Goal: Task Accomplishment & Management: Manage account settings

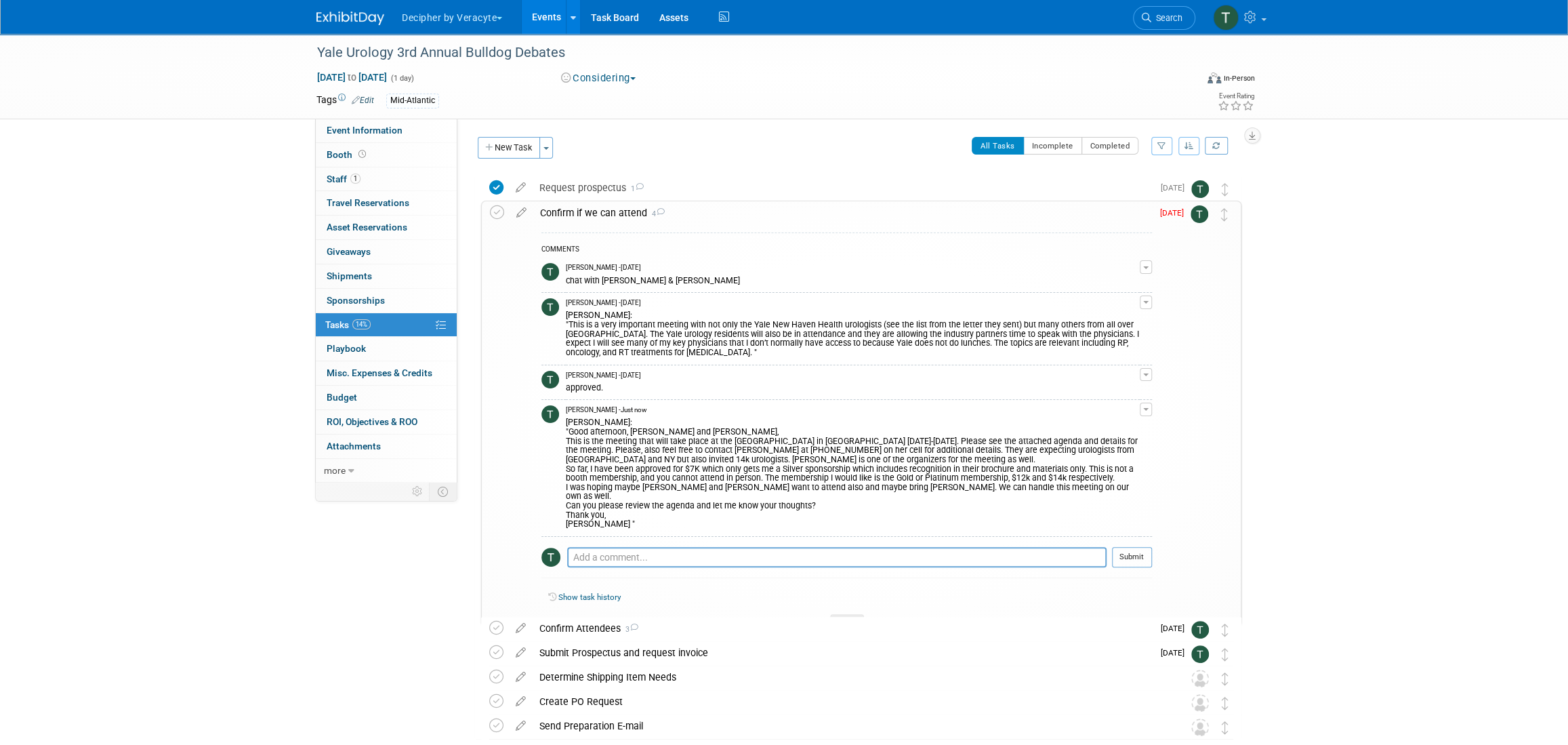
click at [526, 23] on link "Events" at bounding box center [546, 17] width 50 height 34
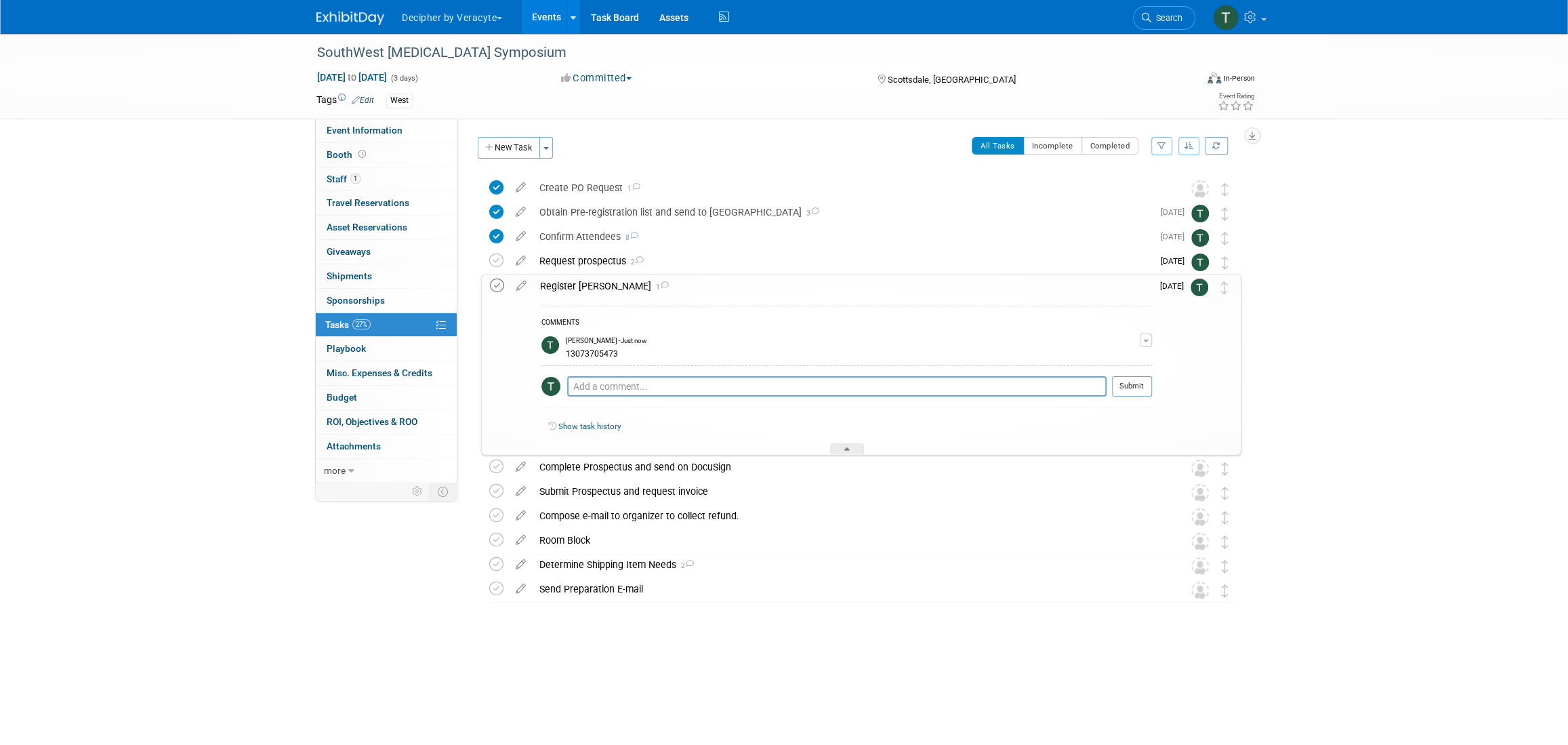
click at [491, 284] on icon at bounding box center [497, 285] width 14 height 14
drag, startPoint x: 1228, startPoint y: 286, endPoint x: 1229, endPoint y: 257, distance: 29.0
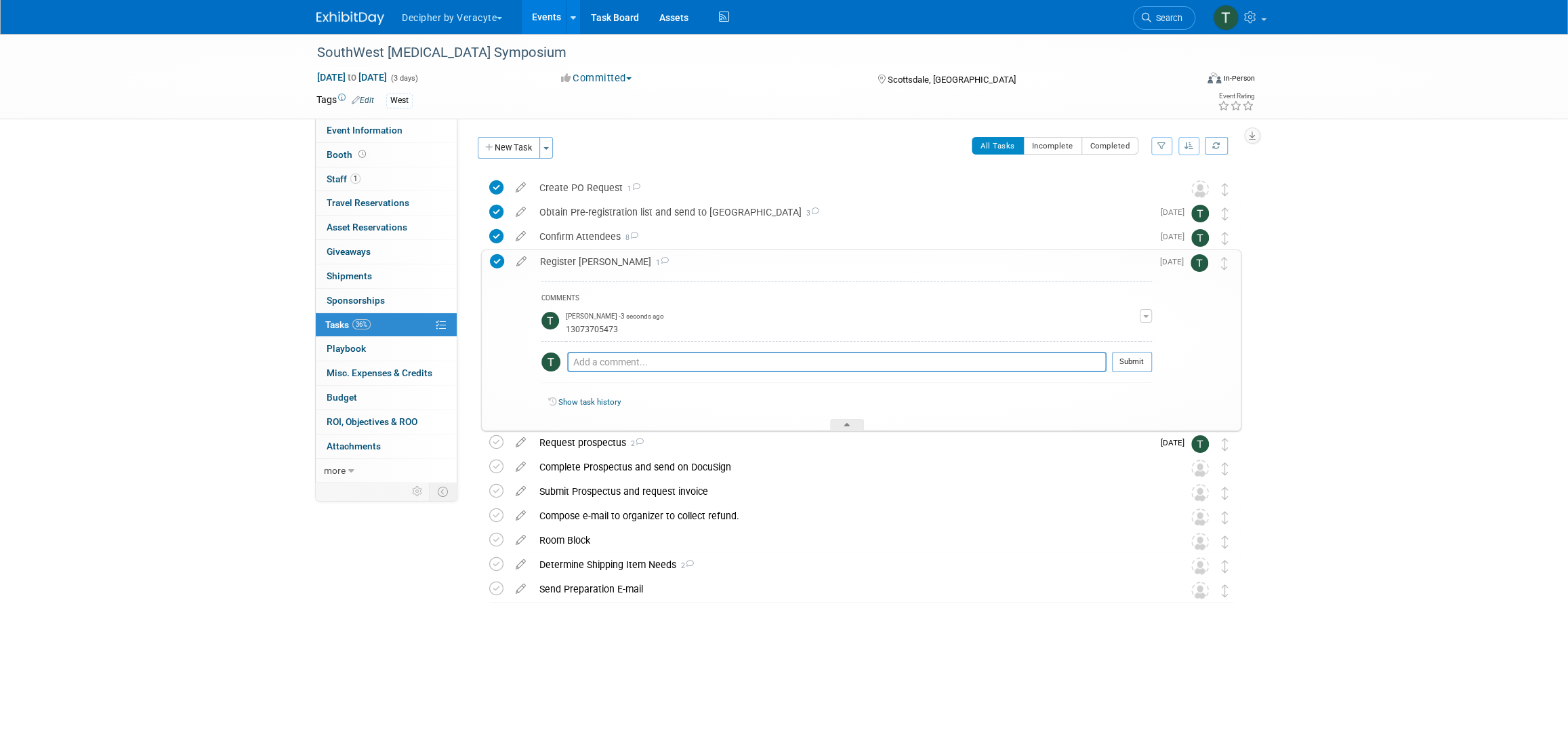
click at [900, 259] on div "Register Sam 1" at bounding box center [843, 262] width 619 height 23
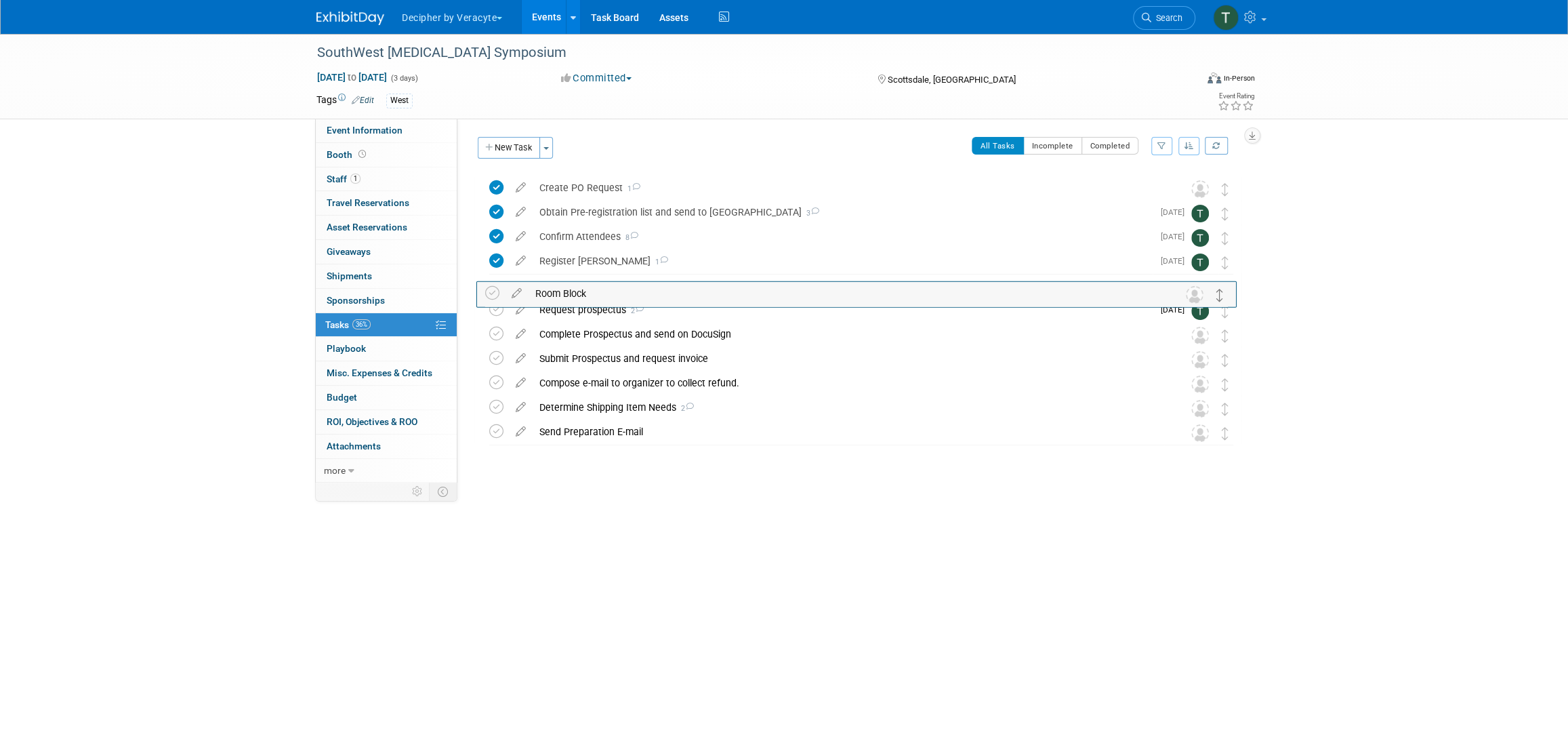
drag, startPoint x: 1225, startPoint y: 386, endPoint x: 1220, endPoint y: 294, distance: 92.1
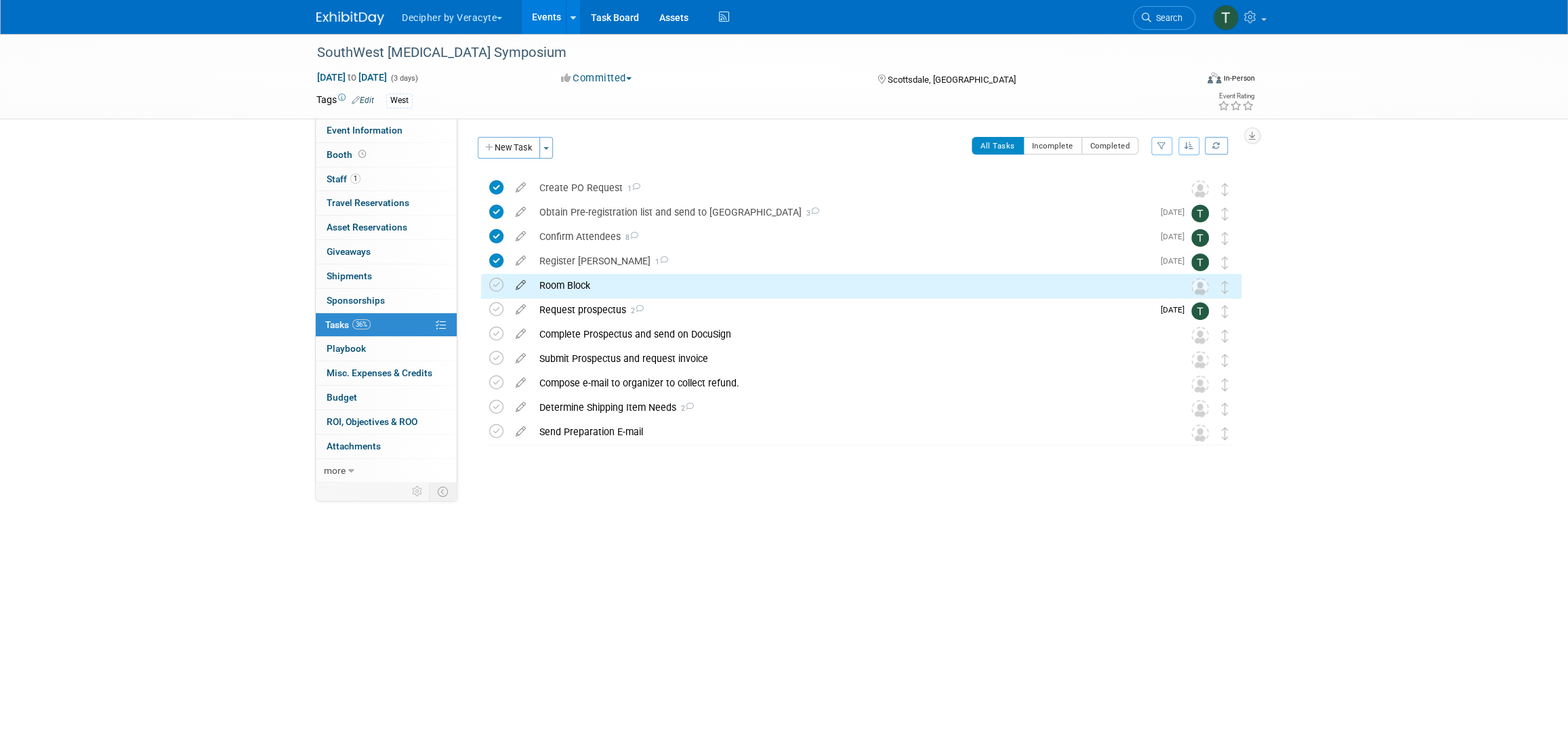
click at [516, 290] on icon at bounding box center [521, 282] width 23 height 17
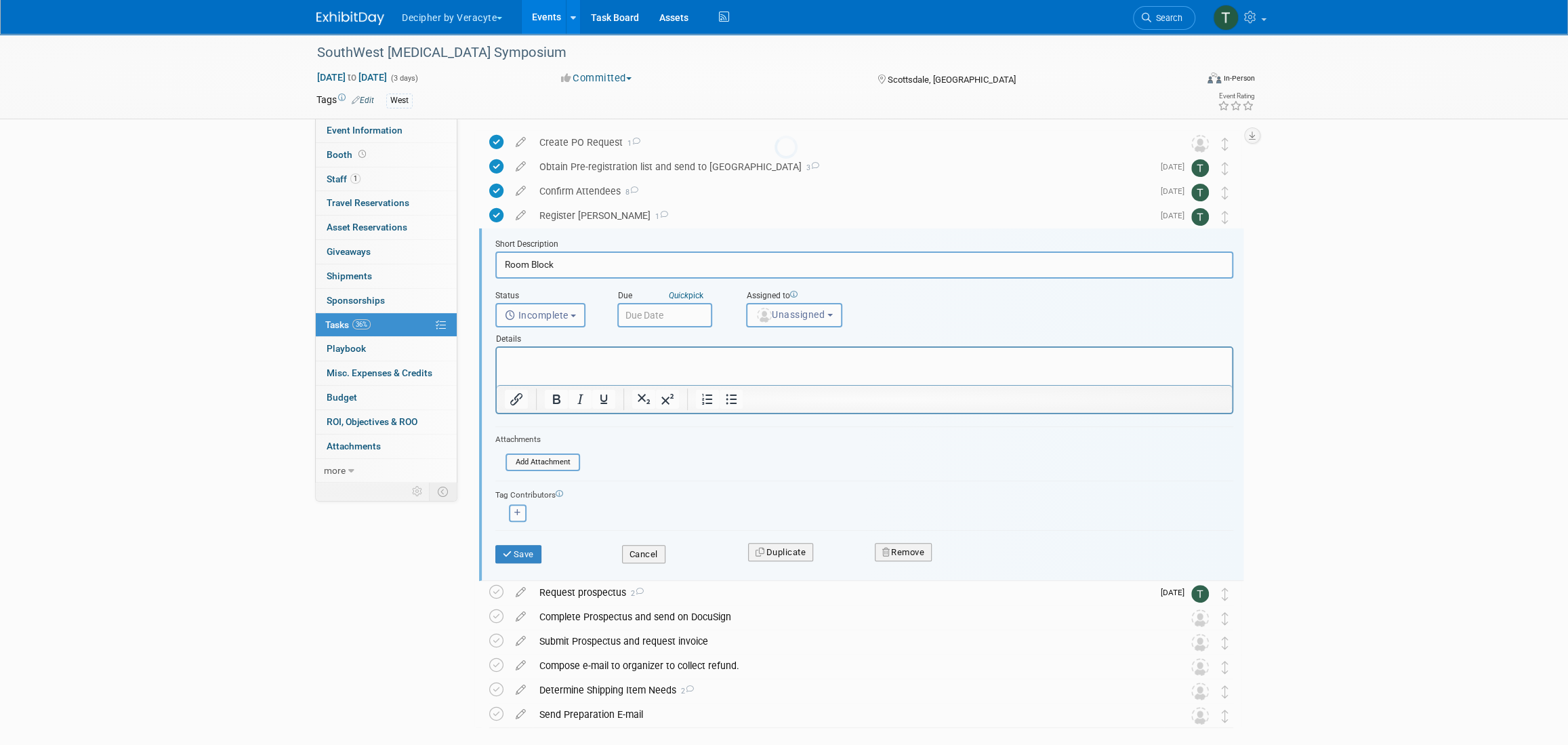
scroll to position [75, 0]
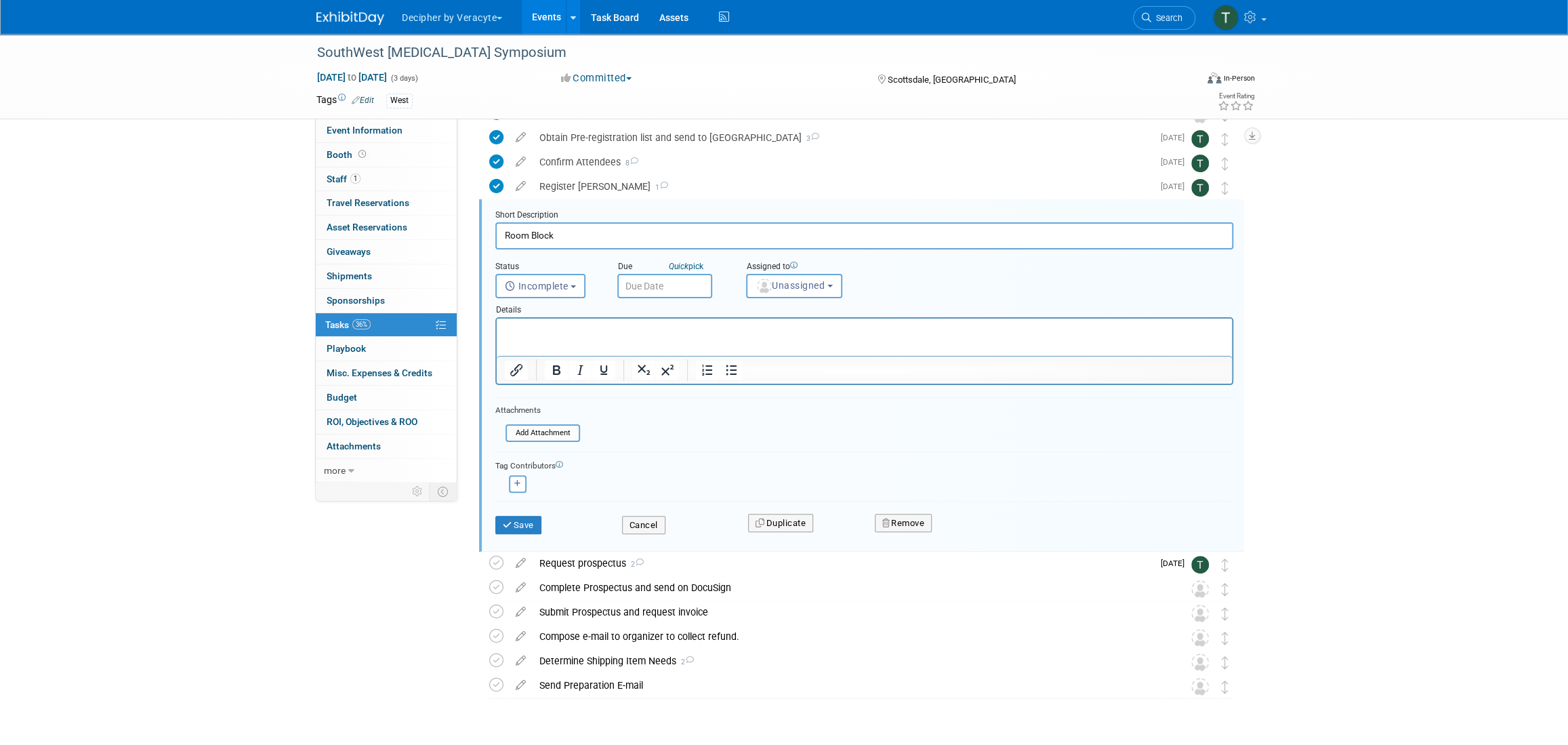
click at [641, 288] on input "text" at bounding box center [664, 286] width 95 height 24
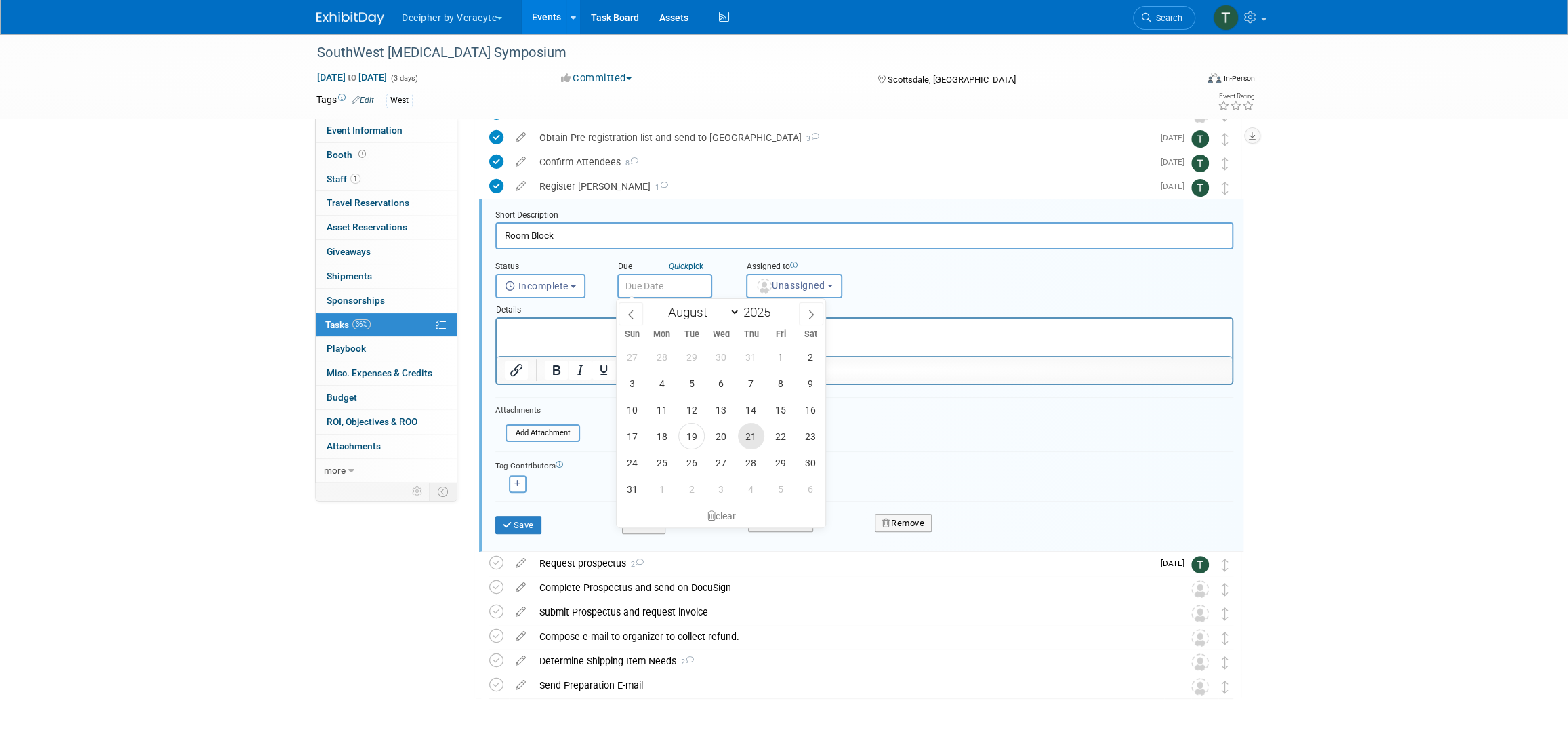
click at [761, 429] on span "21" at bounding box center [751, 436] width 26 height 26
type input "Aug 21, 2025"
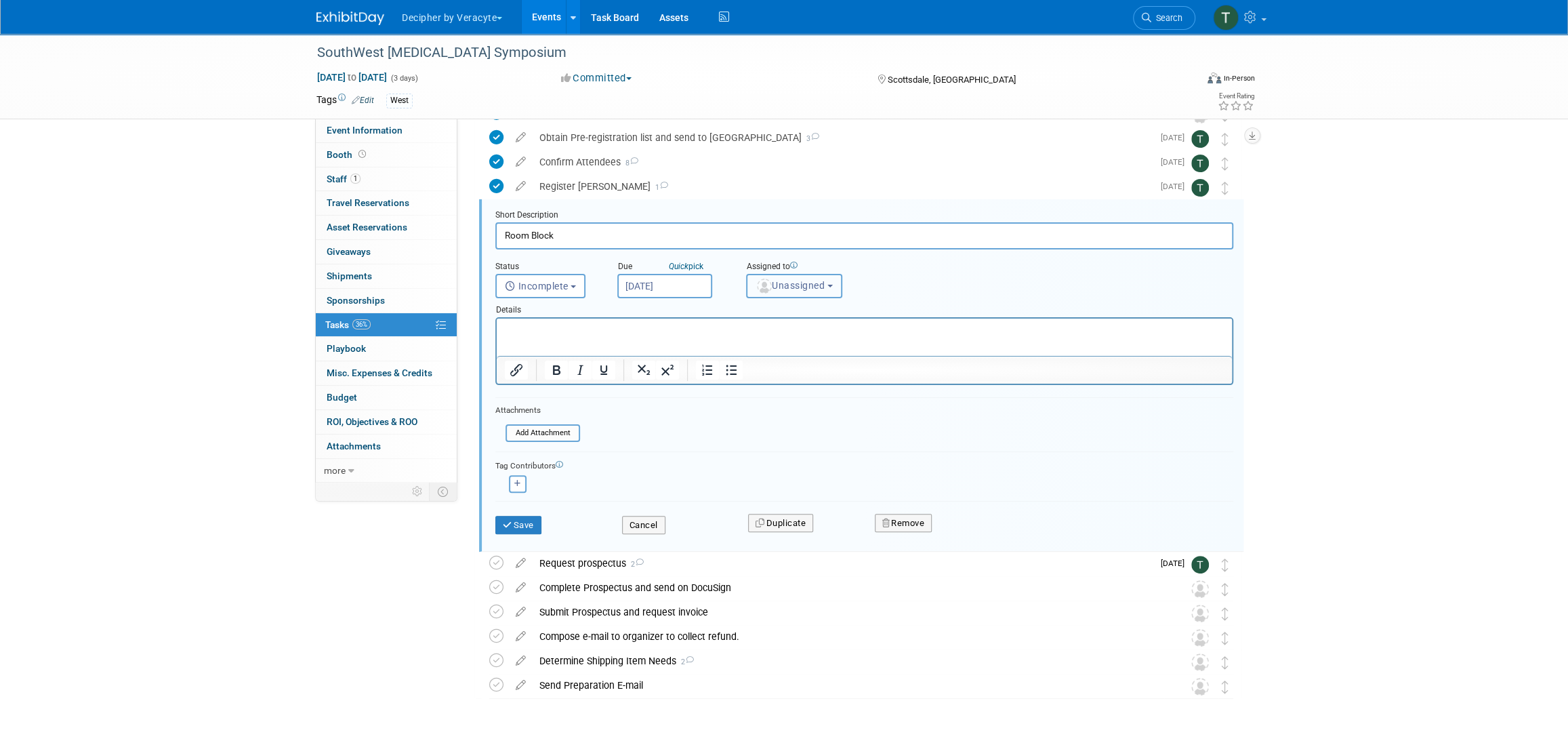
click at [805, 288] on span "Unassigned" at bounding box center [790, 285] width 70 height 10
click at [805, 326] on input "text" at bounding box center [818, 318] width 136 height 23
type input "tony"
click at [799, 355] on label "Tony Alvarado (me)" at bounding box center [824, 347] width 142 height 22
click at [749, 349] on input "Tony Alvarado (me)" at bounding box center [744, 345] width 9 height 9
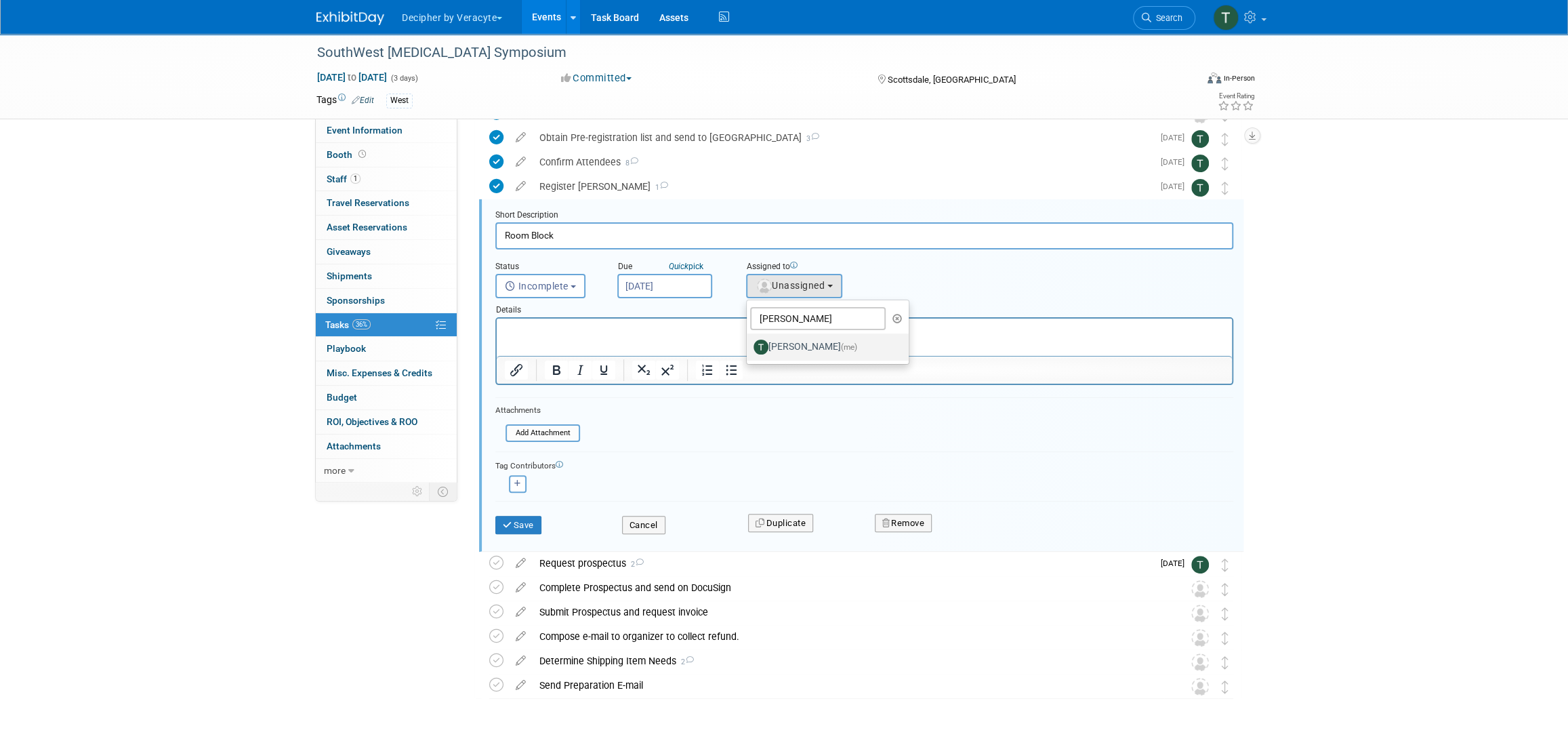
select select "3ceeba8c-a19a-4597-a609-6fba7c9a515a"
click at [520, 516] on button "Save" at bounding box center [518, 525] width 46 height 19
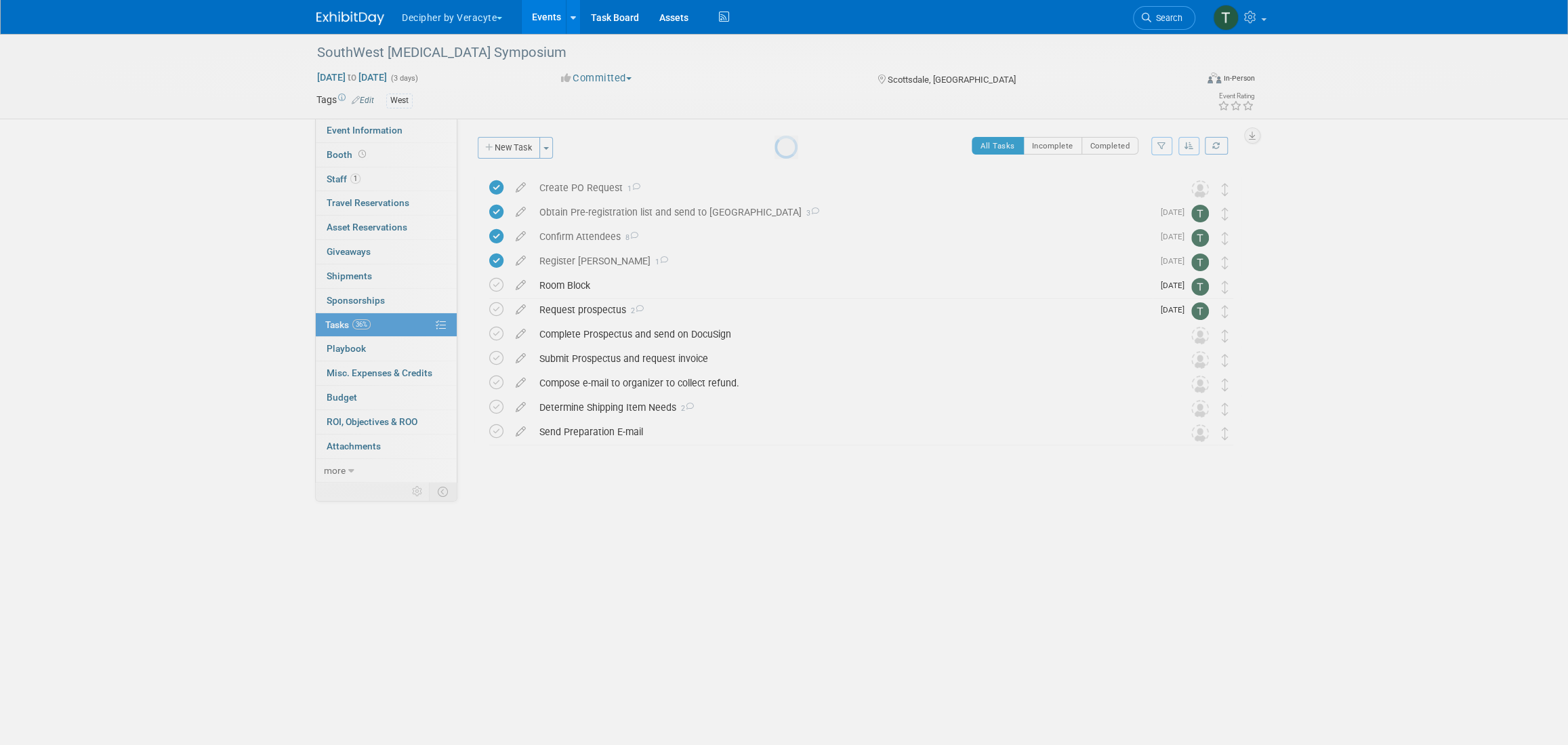
scroll to position [0, 0]
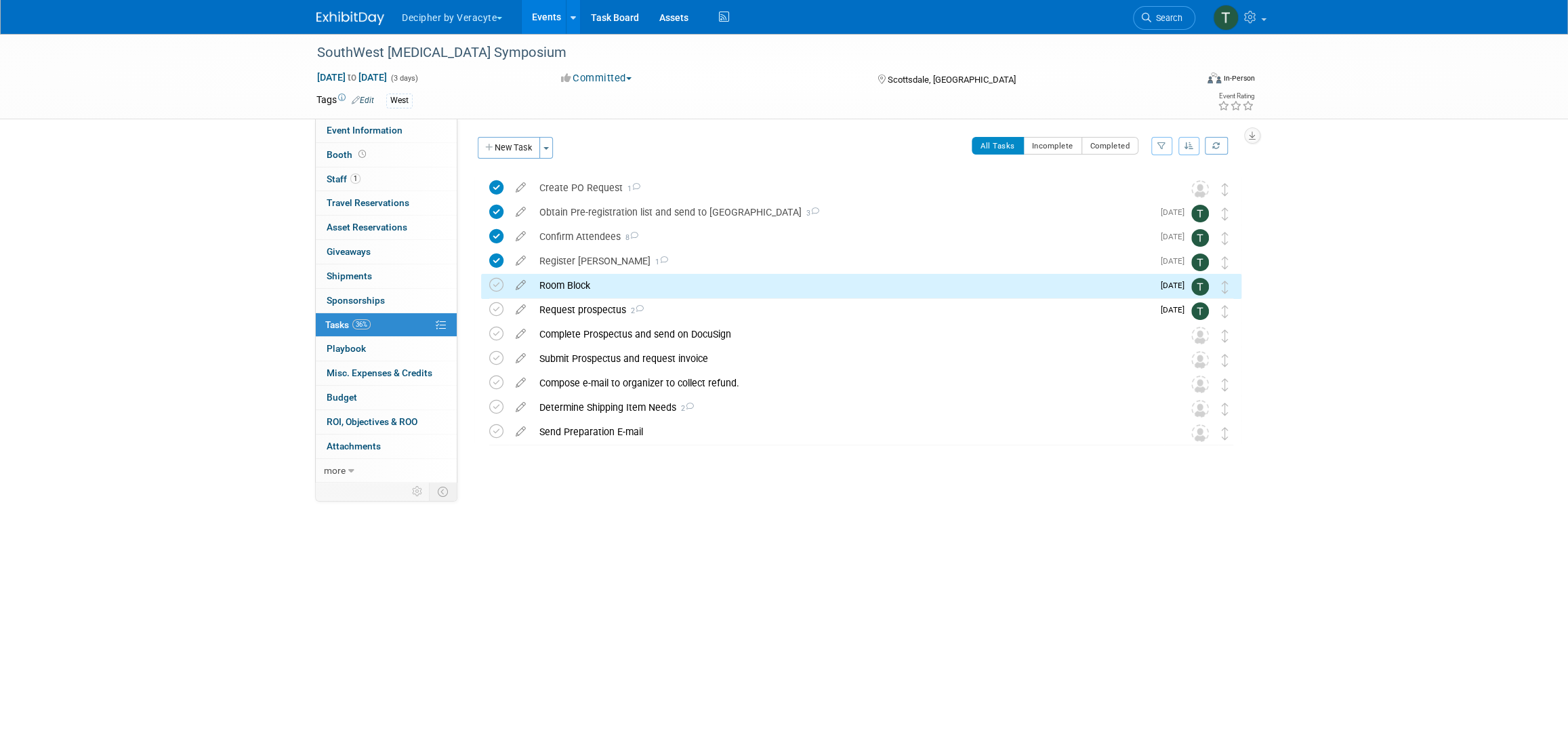
click at [608, 292] on div "Room Block" at bounding box center [842, 285] width 620 height 23
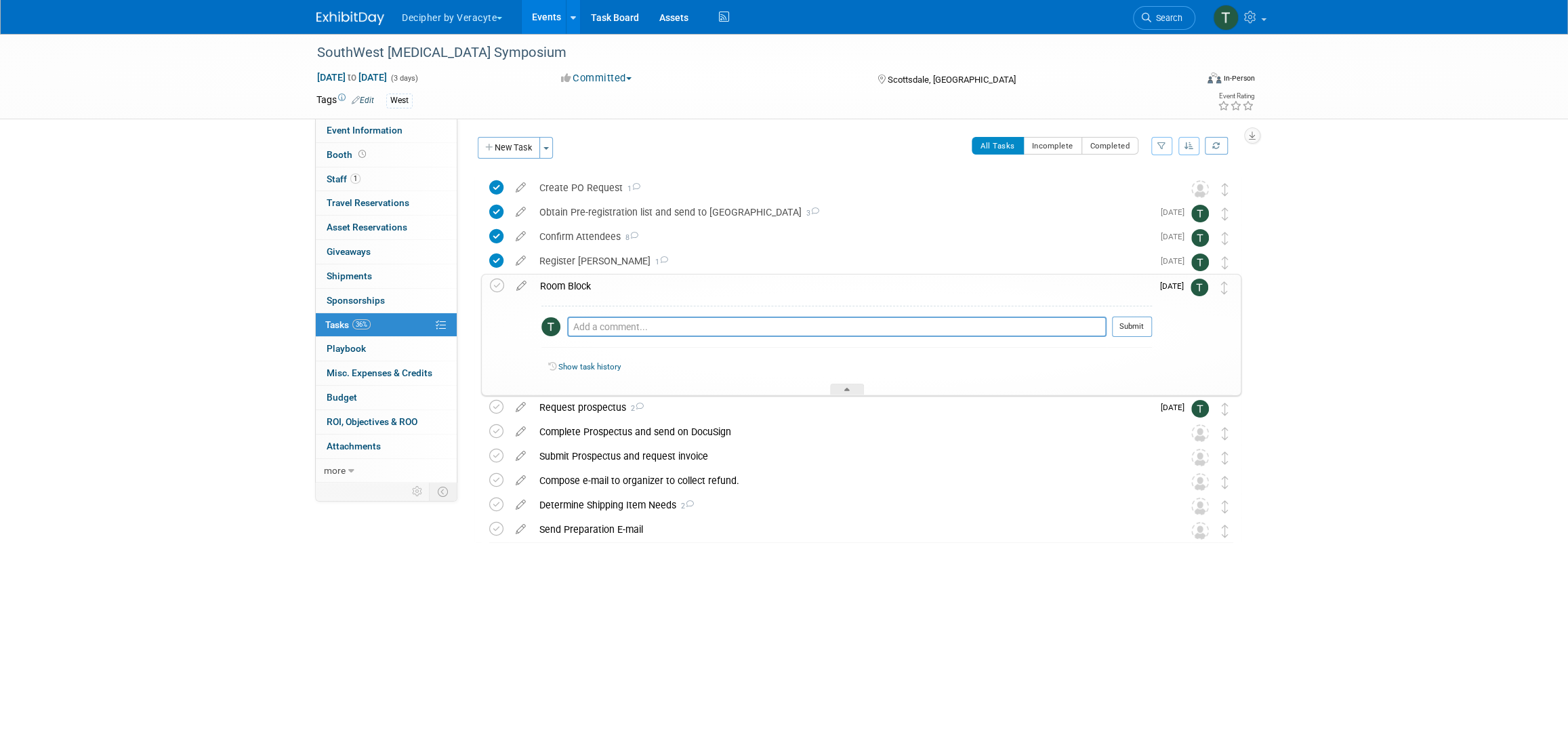
click at [610, 316] on div "Pro tip: Press Ctrl-Enter to submit comment. Submit" at bounding box center [847, 330] width 611 height 49
click at [612, 335] on textarea at bounding box center [837, 326] width 540 height 20
type textarea "sent email to Sam J"
click at [1128, 325] on button "Submit" at bounding box center [1133, 326] width 40 height 20
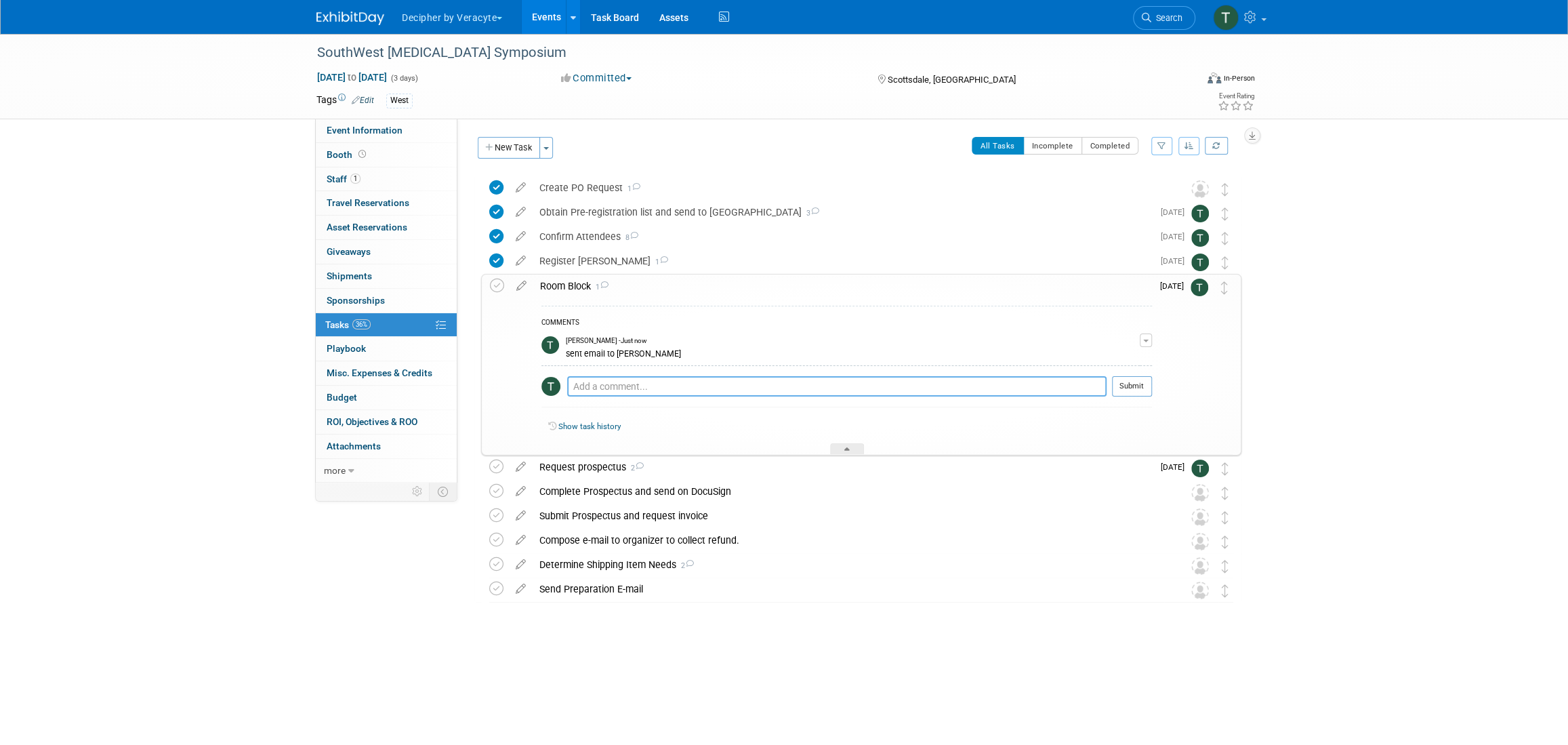
click at [688, 392] on textarea at bounding box center [837, 386] width 540 height 20
paste textarea "Please click here to make your hotel reservation in our group block."
click at [1054, 385] on textarea "Please click here to make your hotel reservation in our group block." at bounding box center [837, 386] width 540 height 20
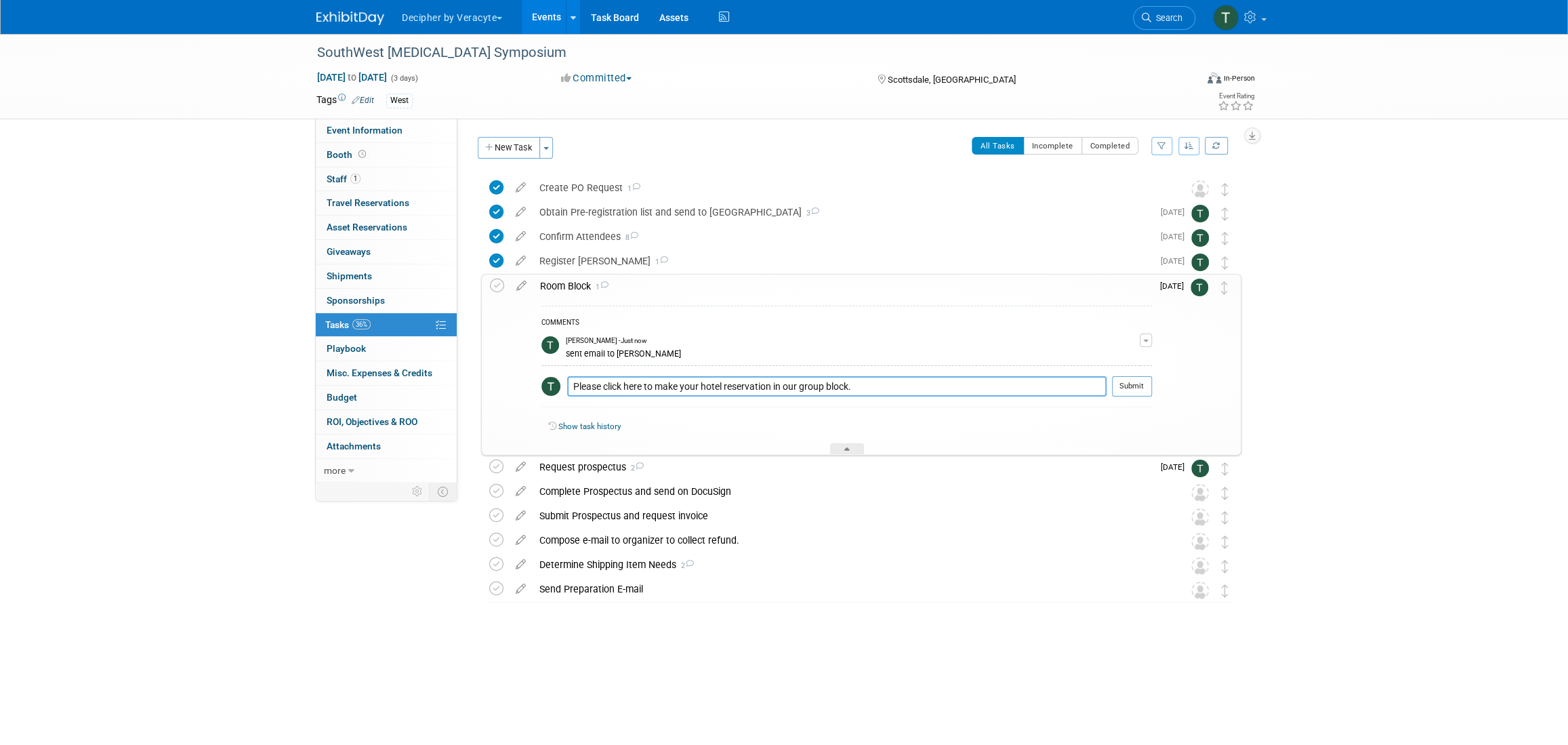
paste textarea "https://book.passkey.com/event/51054369/owner/3623455/home"
type textarea "https://book.passkey.com/event/51054369/owner/3623455/home"
click at [1138, 395] on button "Submit" at bounding box center [1133, 386] width 40 height 20
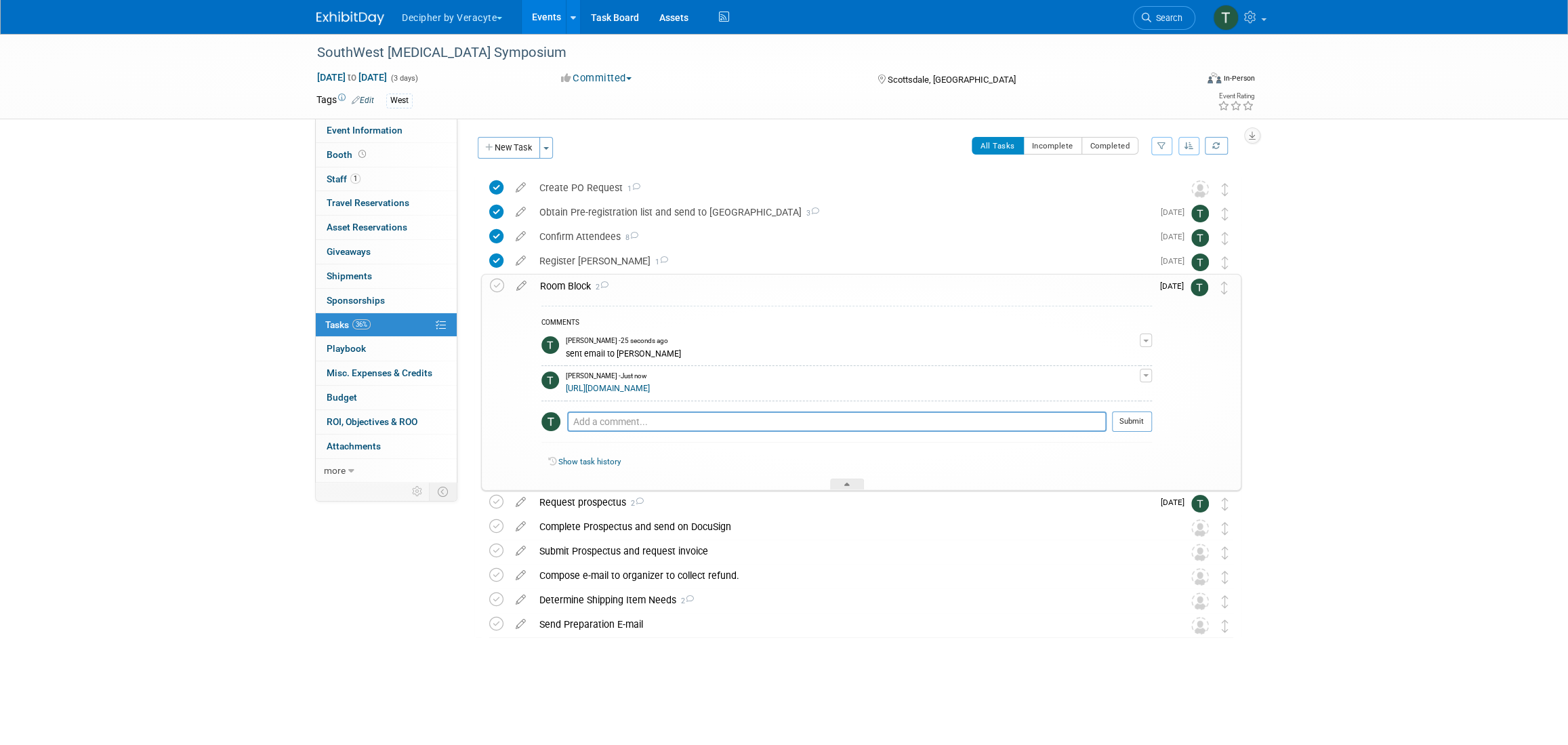
click at [559, 14] on link "Events" at bounding box center [546, 17] width 50 height 34
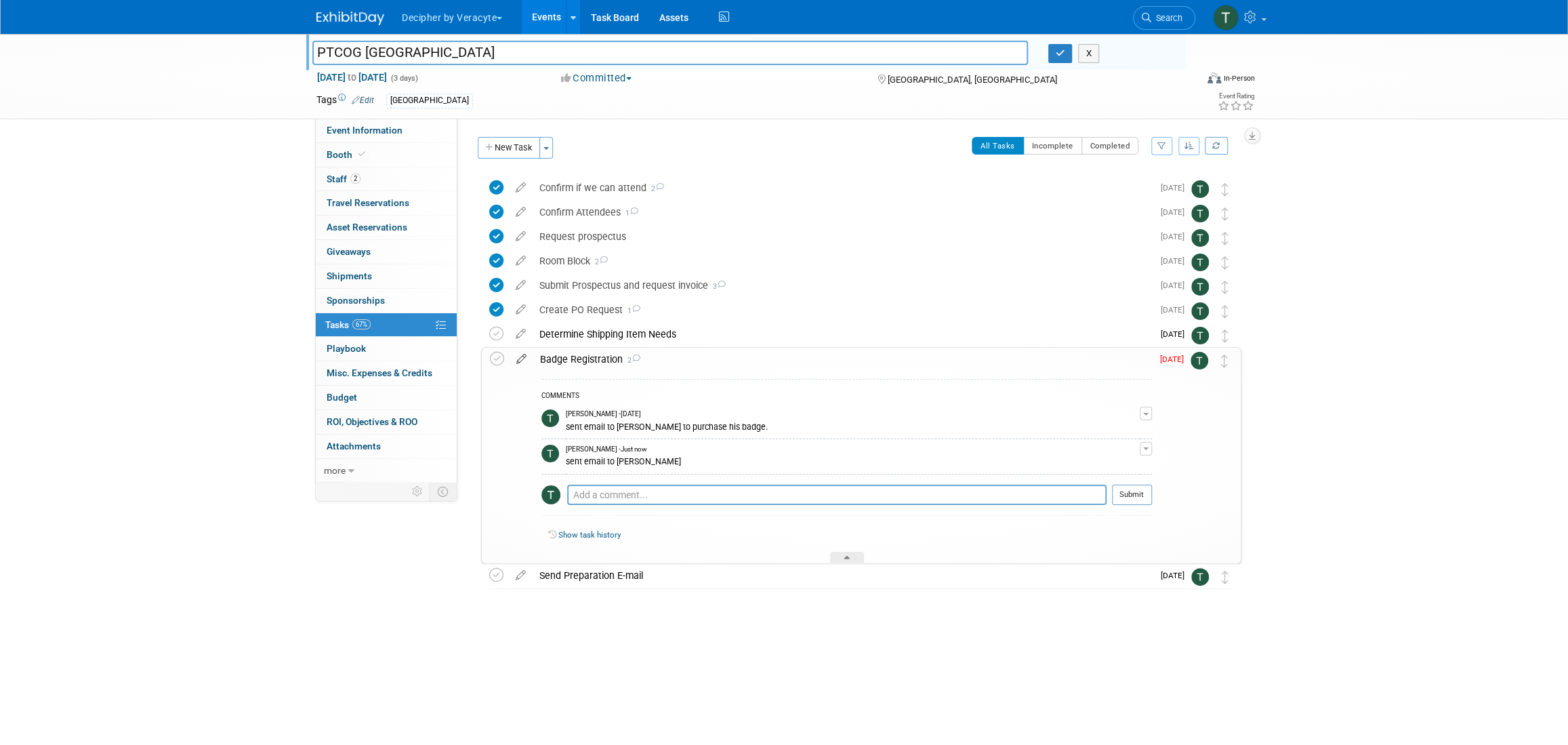
click at [516, 363] on icon at bounding box center [521, 356] width 23 height 17
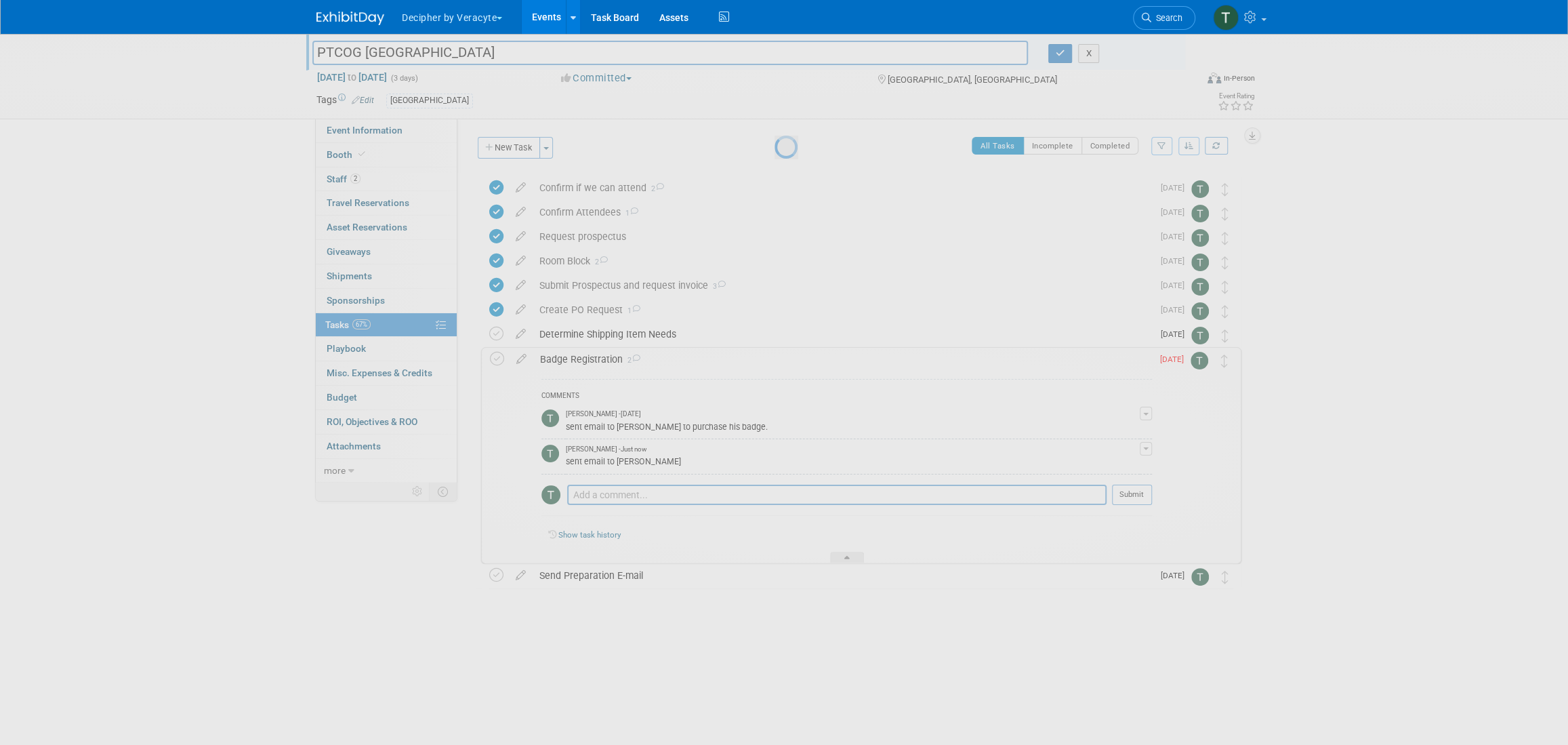
select select "7"
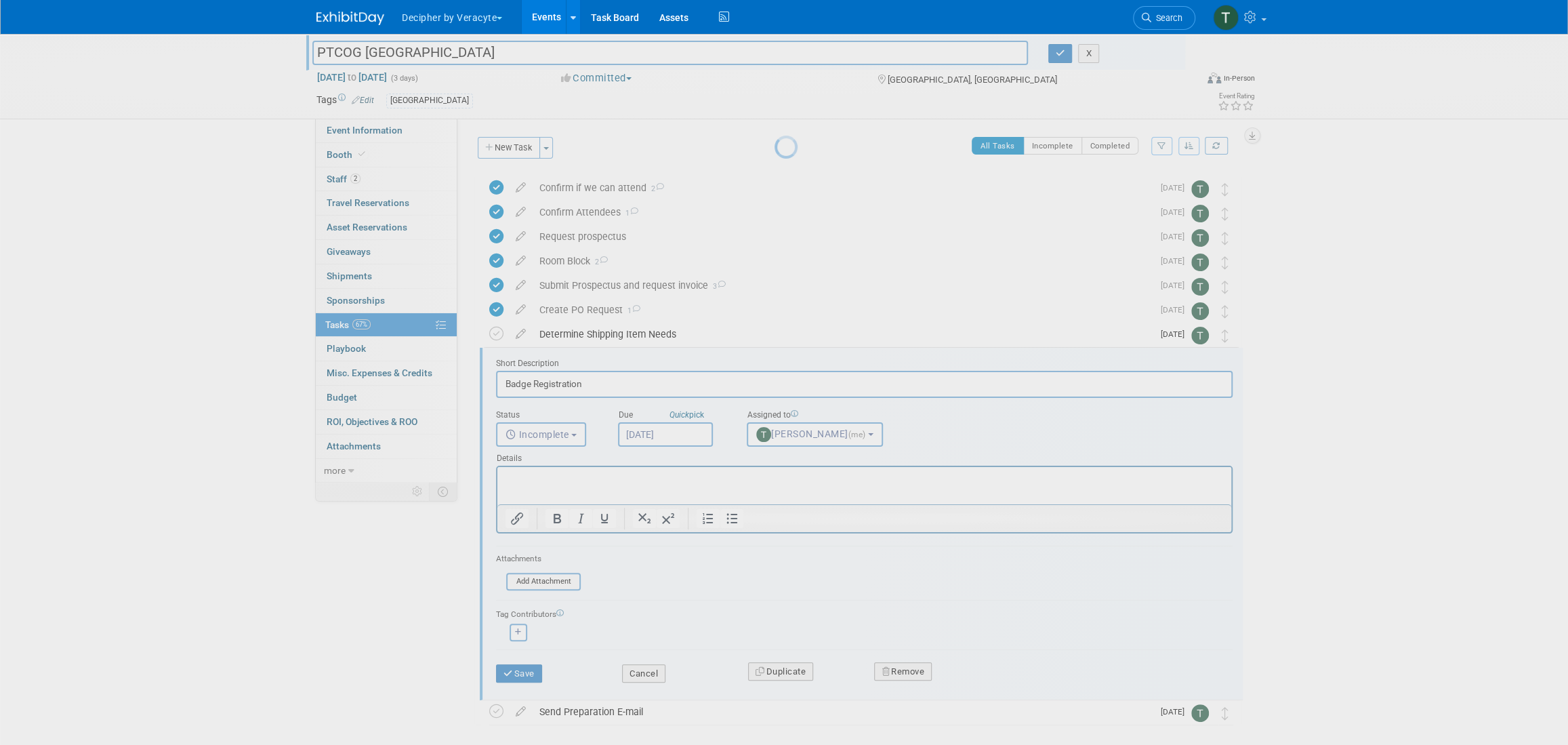
scroll to position [62, 0]
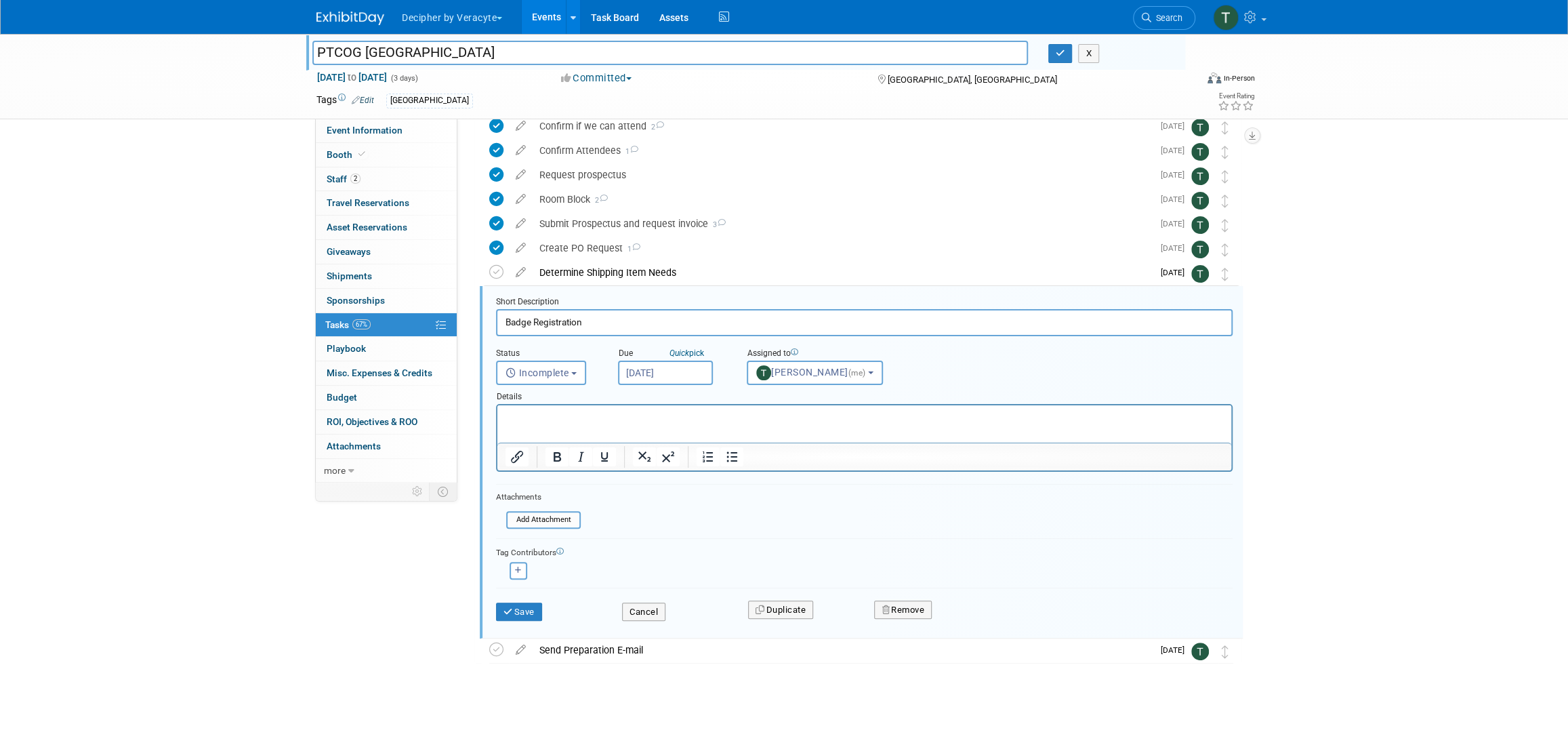
click at [648, 368] on input "Aug 19, 2025" at bounding box center [665, 373] width 95 height 24
click at [697, 577] on span "2" at bounding box center [692, 575] width 26 height 26
type input "Sep 2, 2025"
click at [538, 615] on button "Save" at bounding box center [519, 612] width 46 height 19
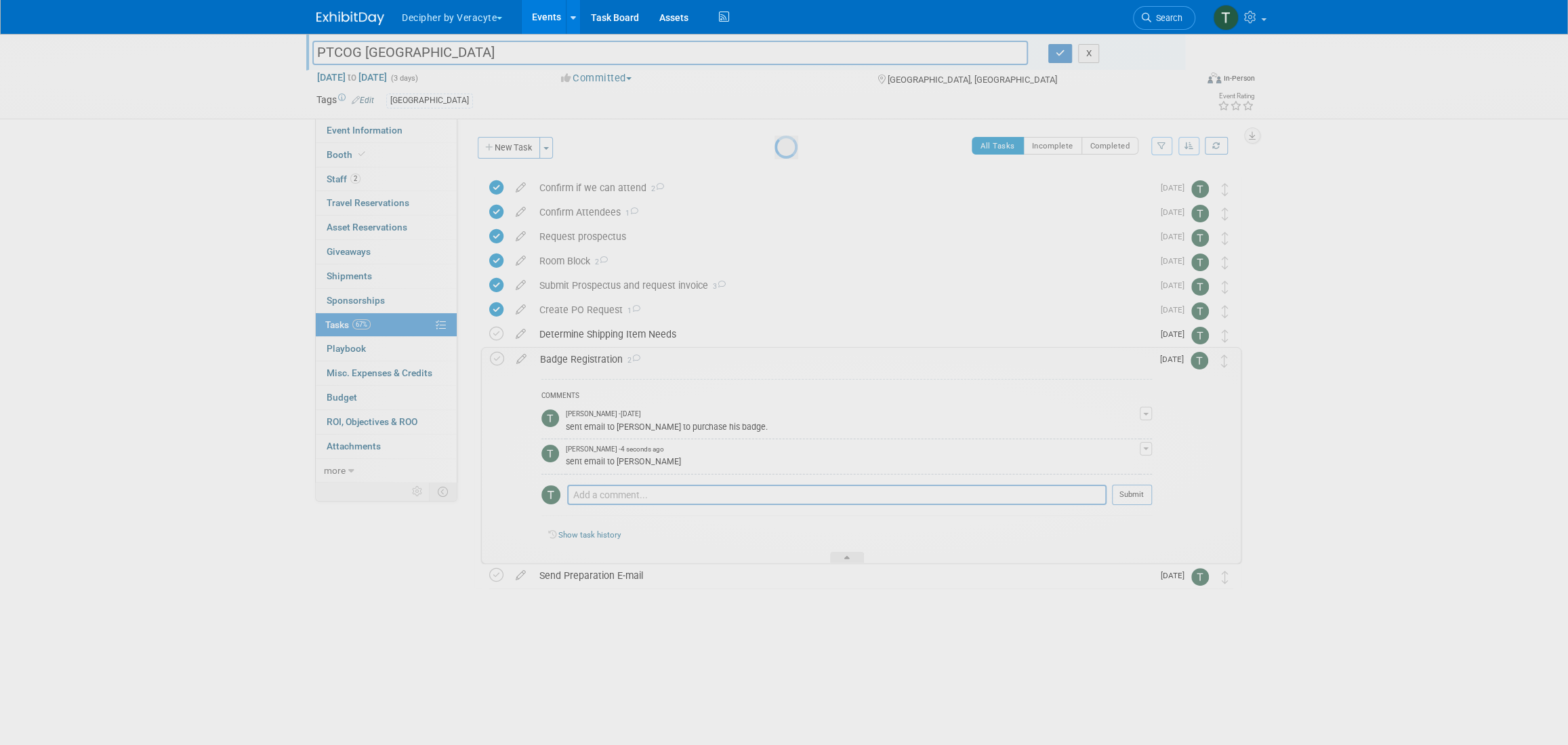
scroll to position [0, 0]
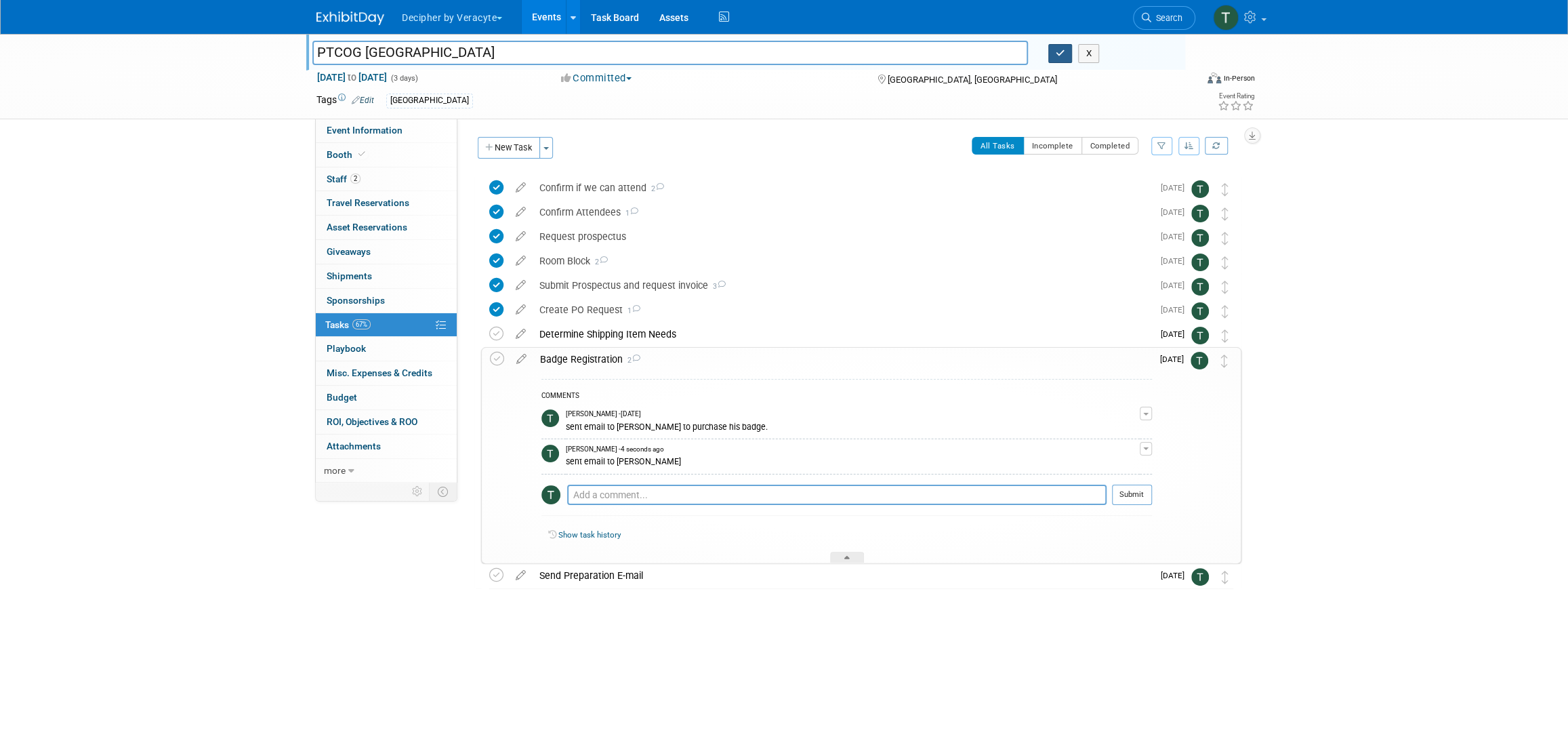
click at [1063, 57] on icon "button" at bounding box center [1060, 53] width 10 height 9
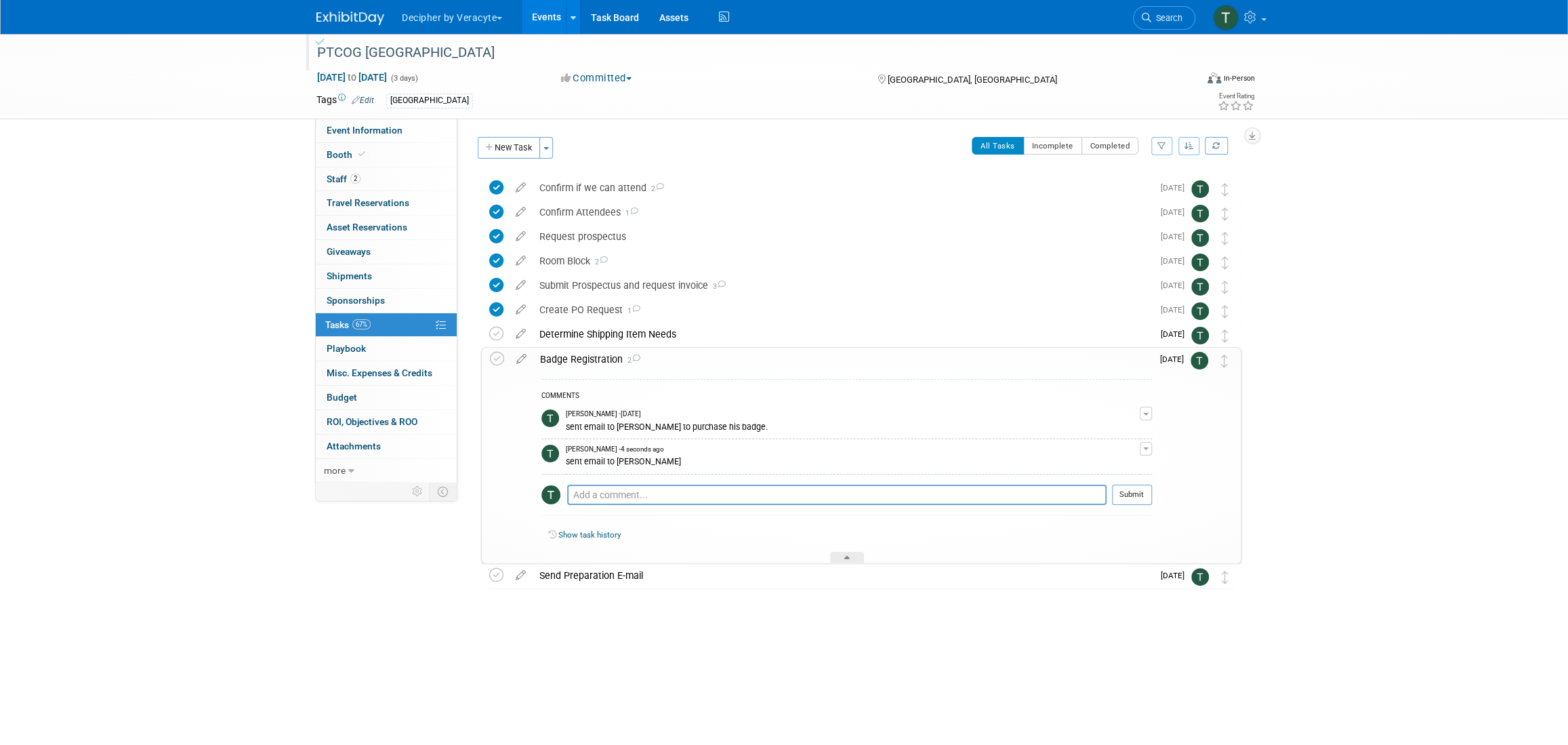
click at [557, 20] on link "Events" at bounding box center [546, 17] width 50 height 34
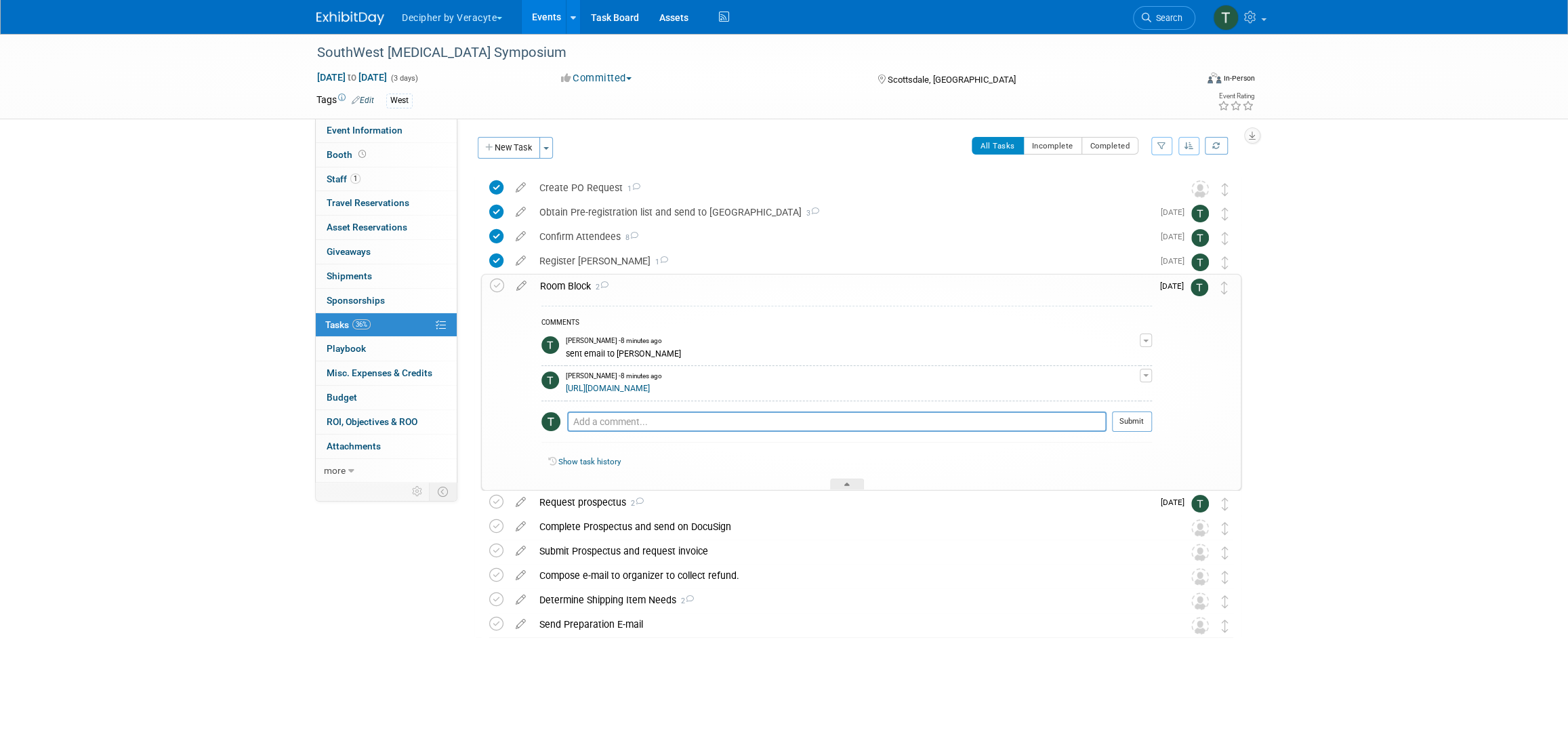
click at [637, 389] on link "[URL][DOMAIN_NAME]" at bounding box center [608, 388] width 84 height 10
click at [553, 28] on link "Events" at bounding box center [546, 17] width 50 height 34
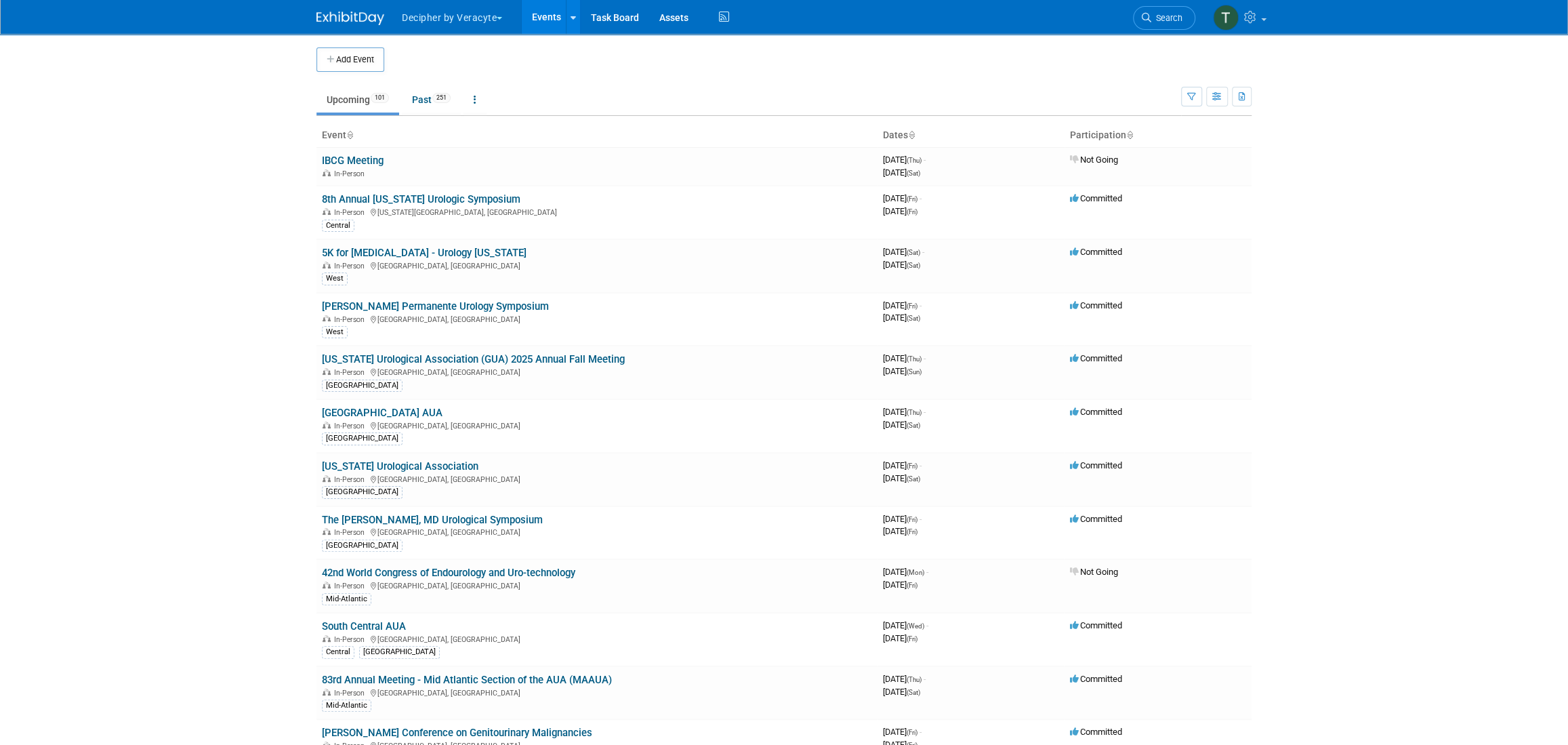
scroll to position [2067, 0]
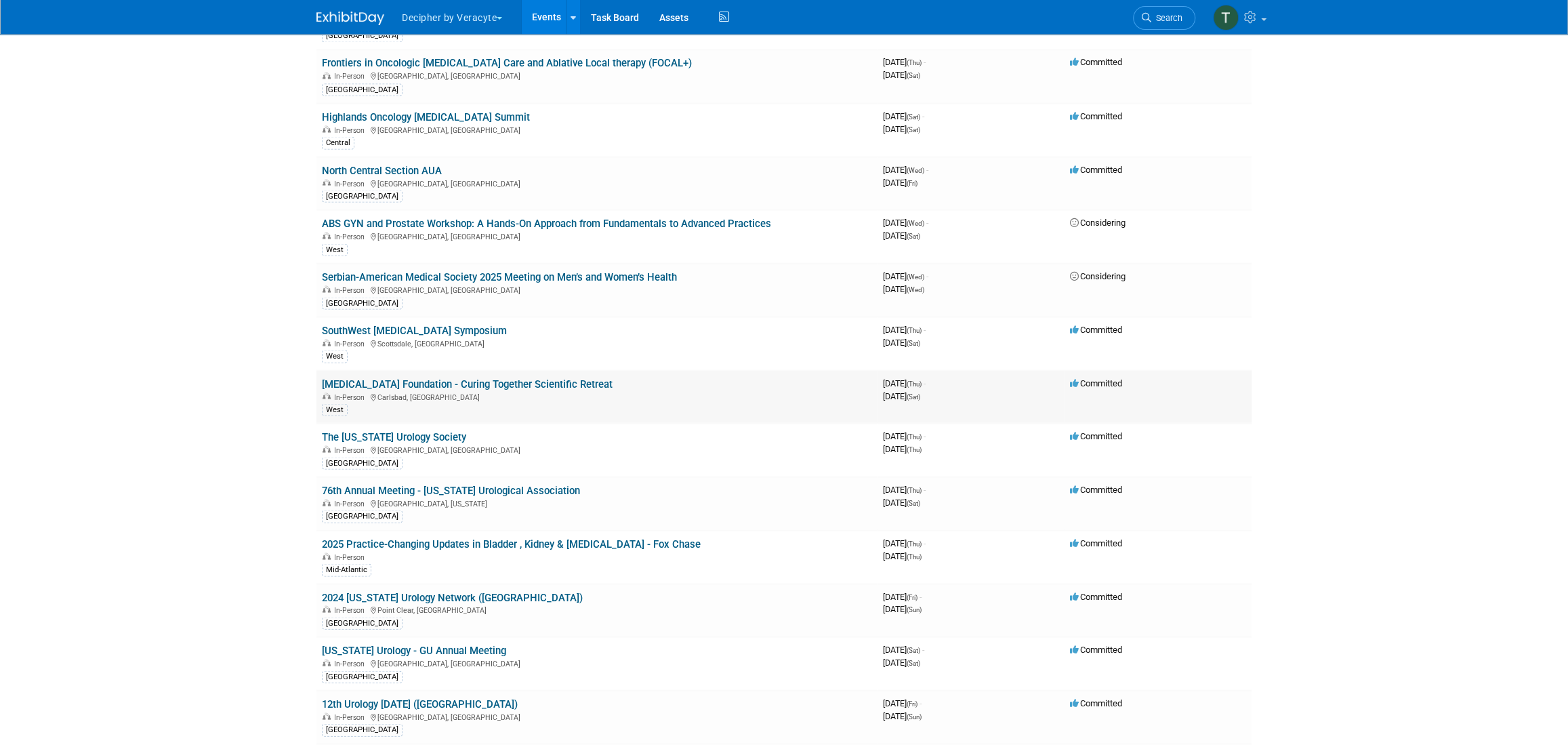
click at [451, 377] on link "[MEDICAL_DATA] Foundation - Curing Together Scientific Retreat" at bounding box center [467, 383] width 291 height 12
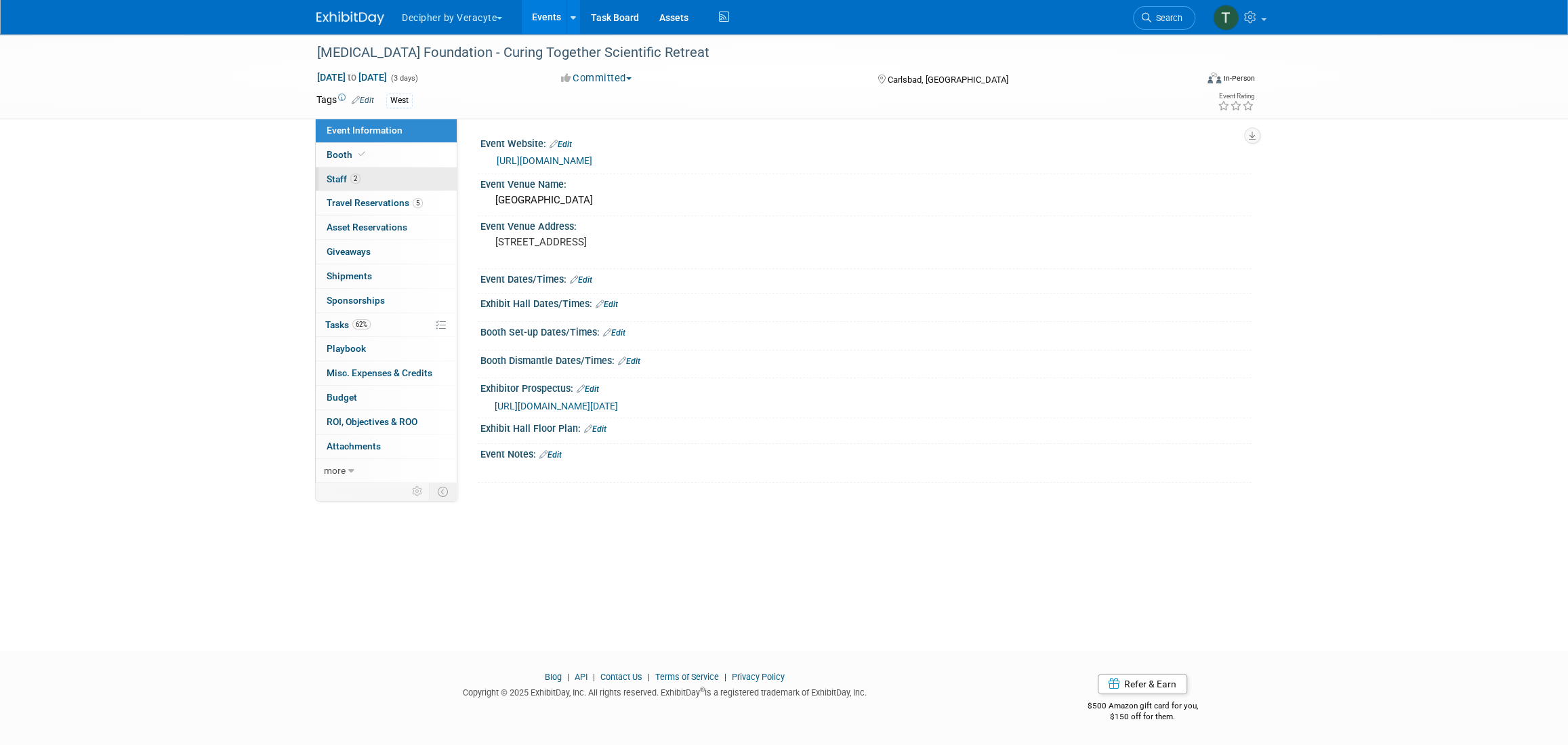
click at [369, 186] on link "2 Staff 2" at bounding box center [386, 179] width 141 height 23
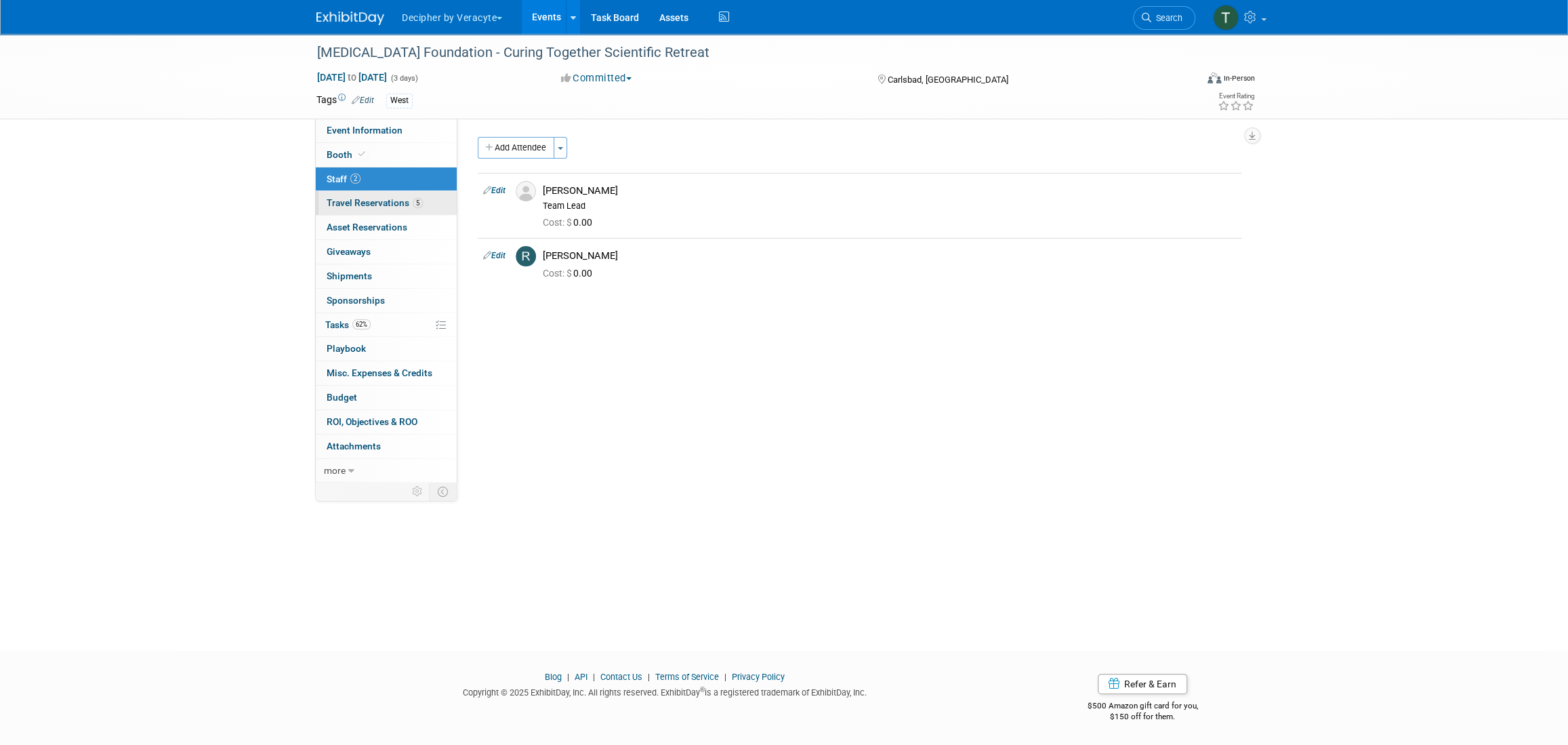
click at [371, 197] on span "Travel Reservations 5" at bounding box center [375, 203] width 96 height 10
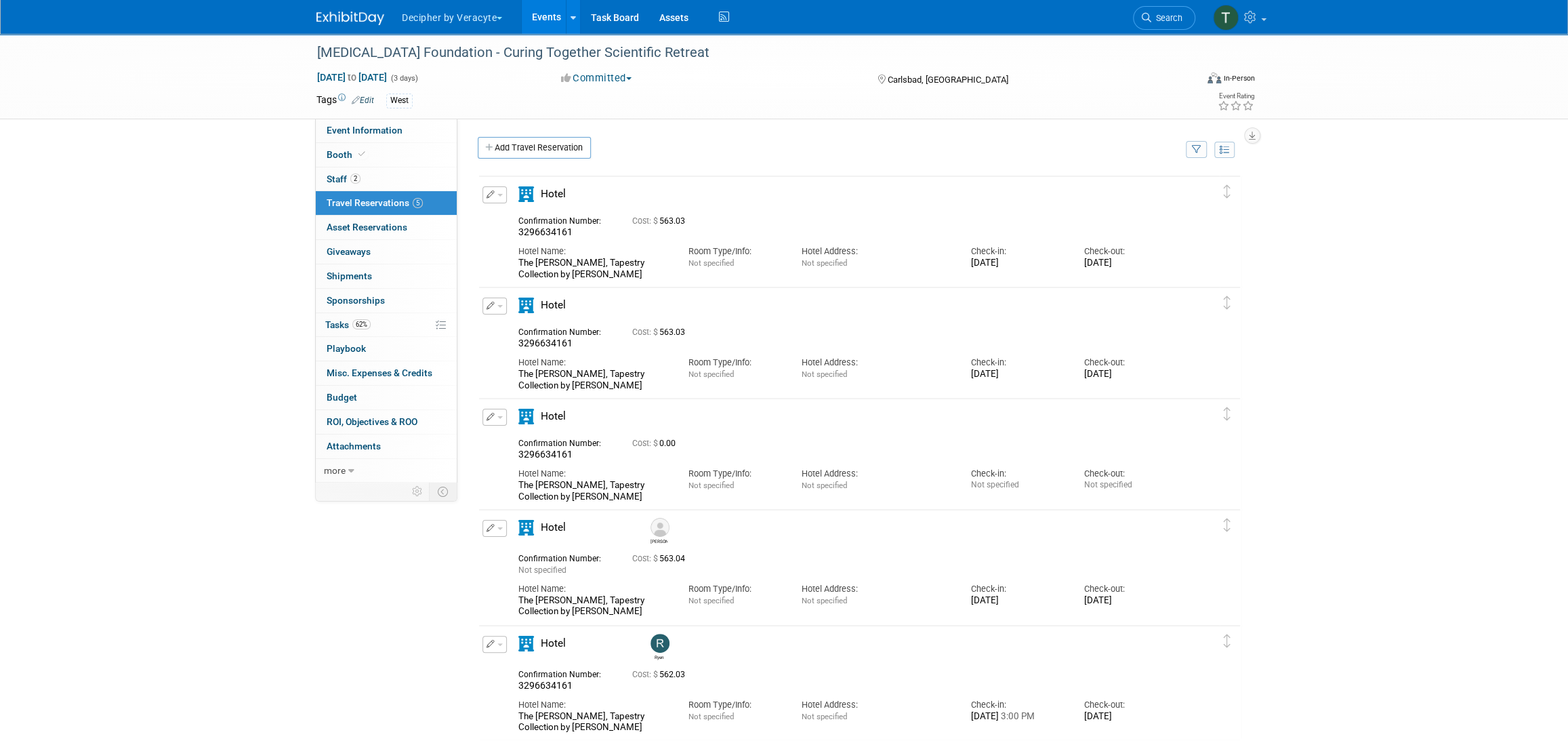
click at [532, 23] on link "Events" at bounding box center [546, 17] width 50 height 34
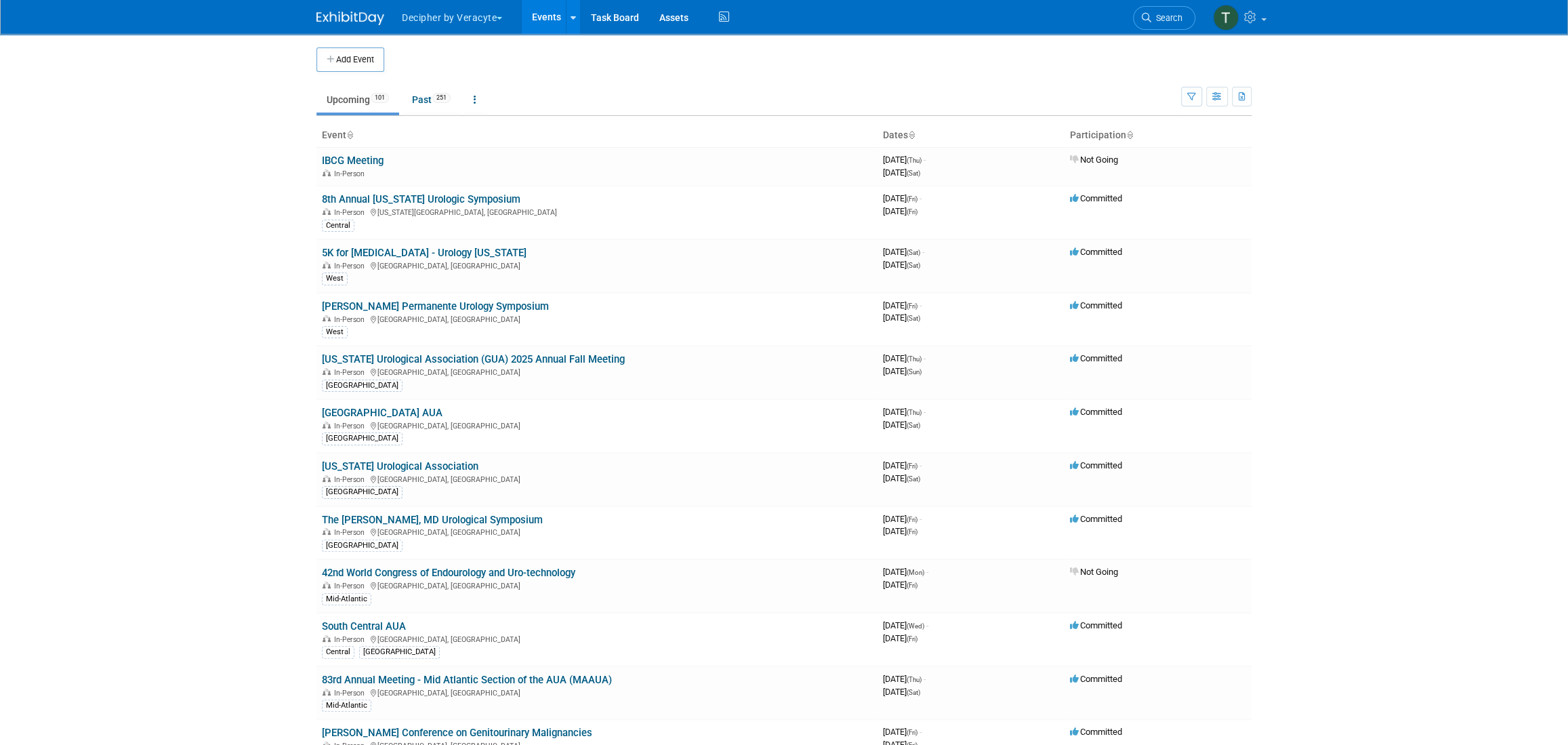
scroll to position [3009, 0]
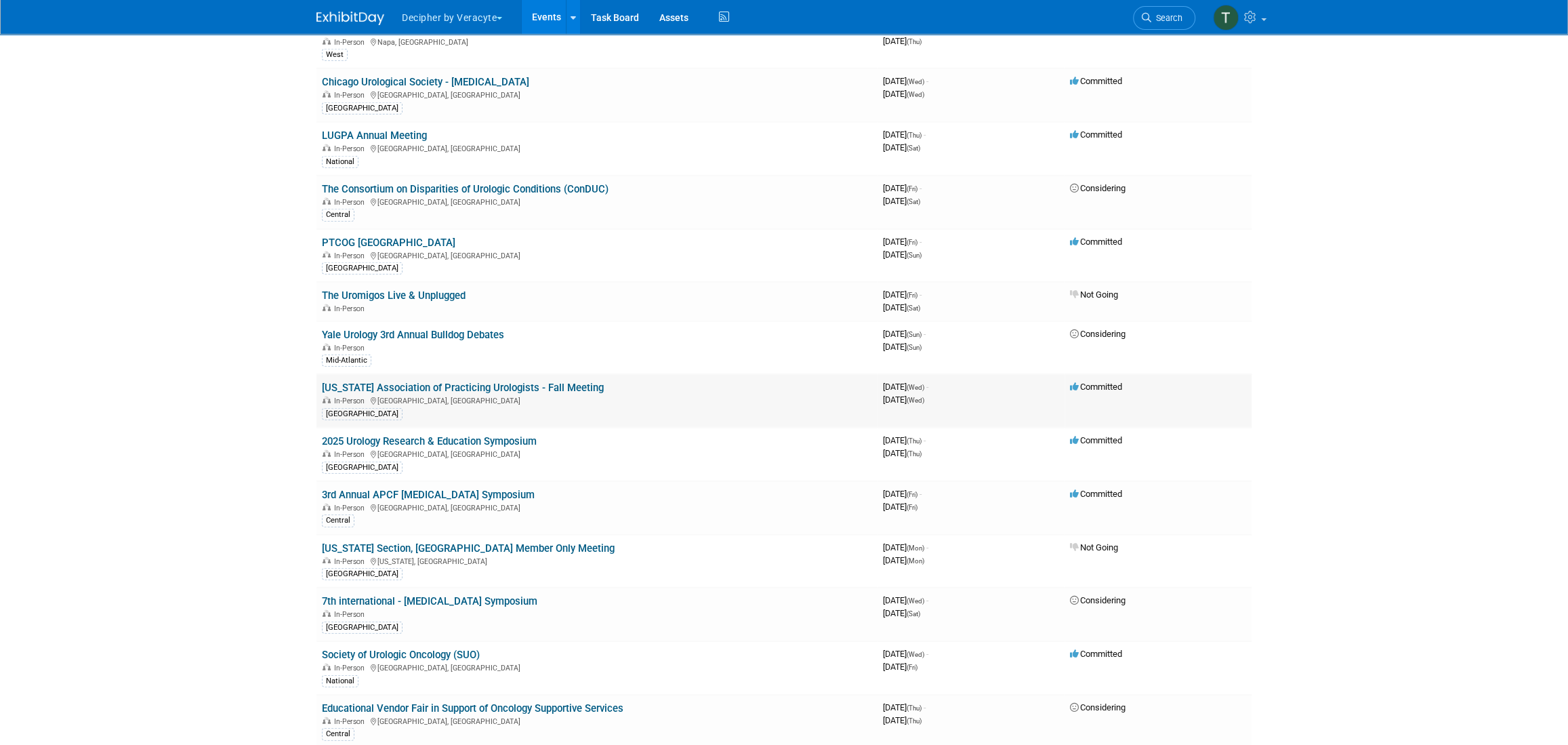
click at [524, 382] on link "[US_STATE] Association of Practicing Urologists - Fall Meeting" at bounding box center [462, 388] width 282 height 12
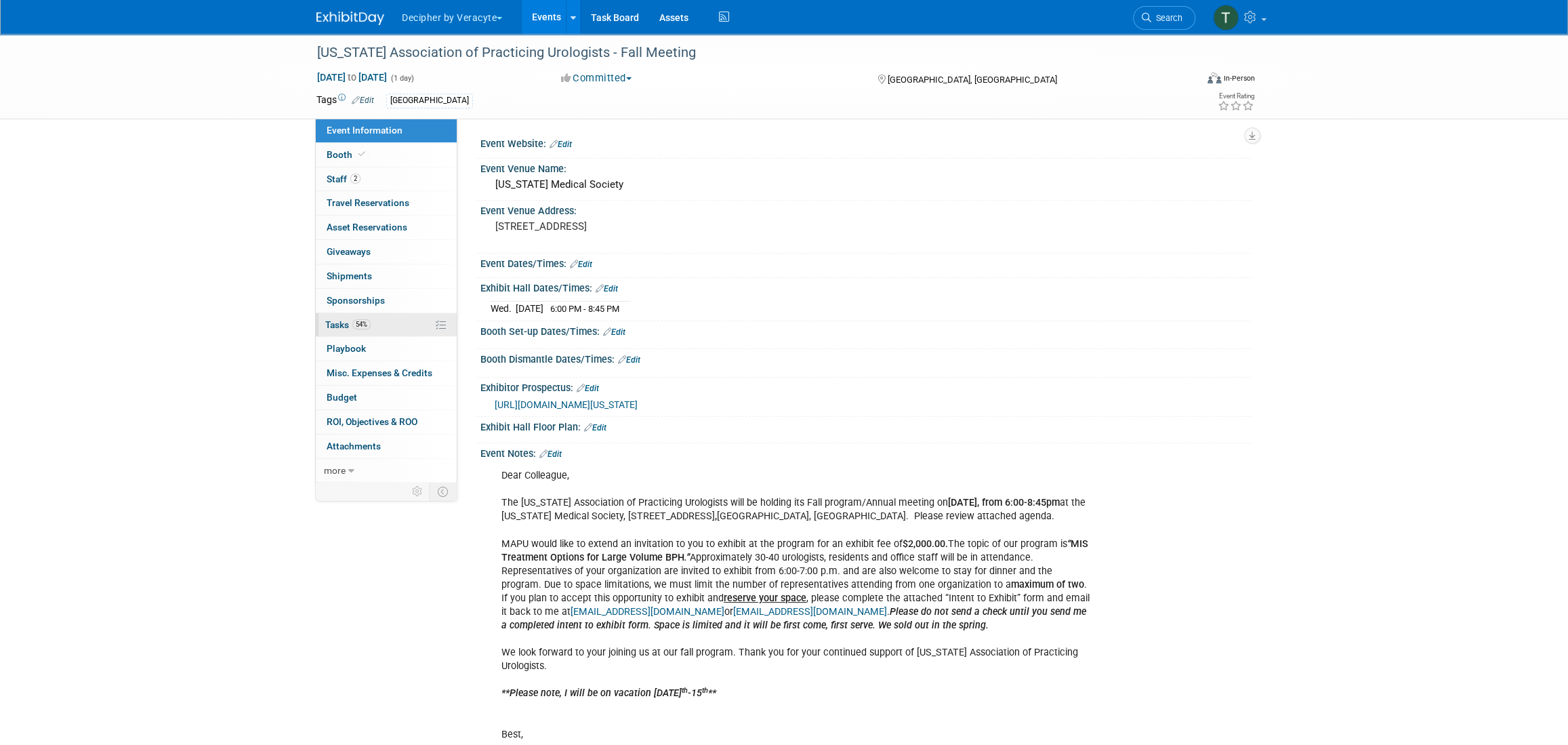
click at [395, 318] on link "54% Tasks 54%" at bounding box center [386, 324] width 141 height 23
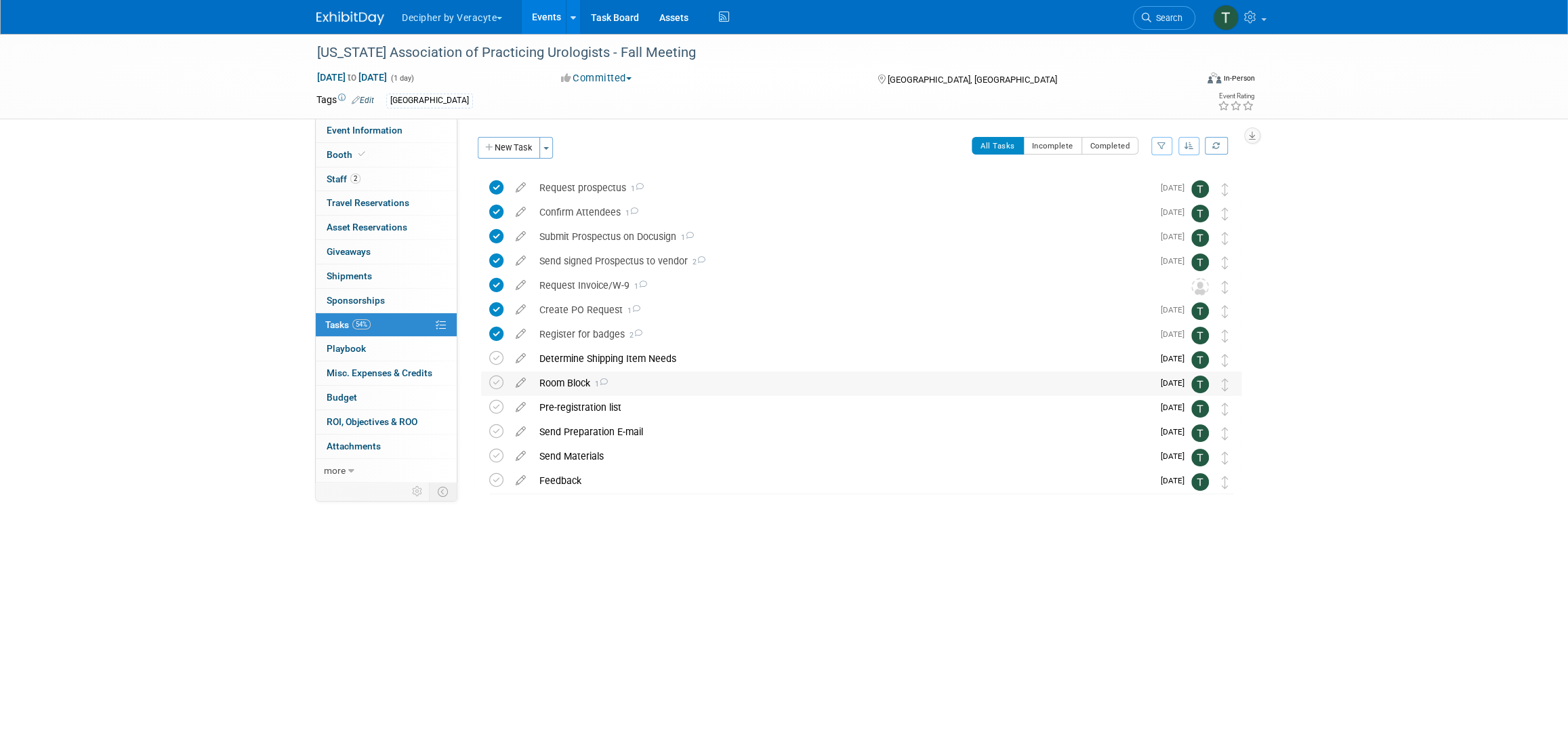
click at [573, 381] on div "Room Block 1" at bounding box center [842, 382] width 620 height 23
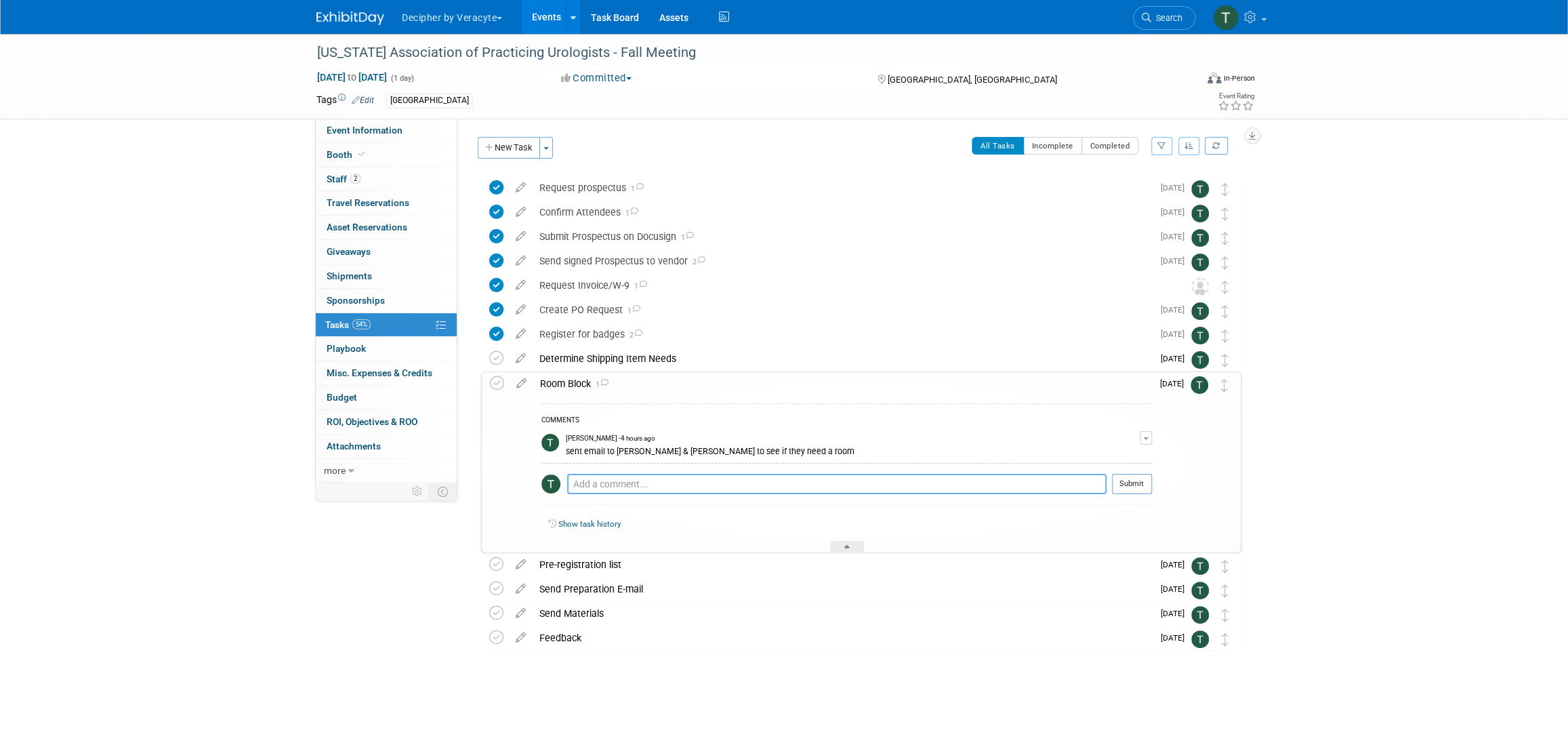
click at [617, 491] on textarea at bounding box center [837, 483] width 540 height 20
type textarea "[PERSON_NAME] doesn't need a room"
click at [1127, 488] on button "Submit" at bounding box center [1133, 483] width 40 height 20
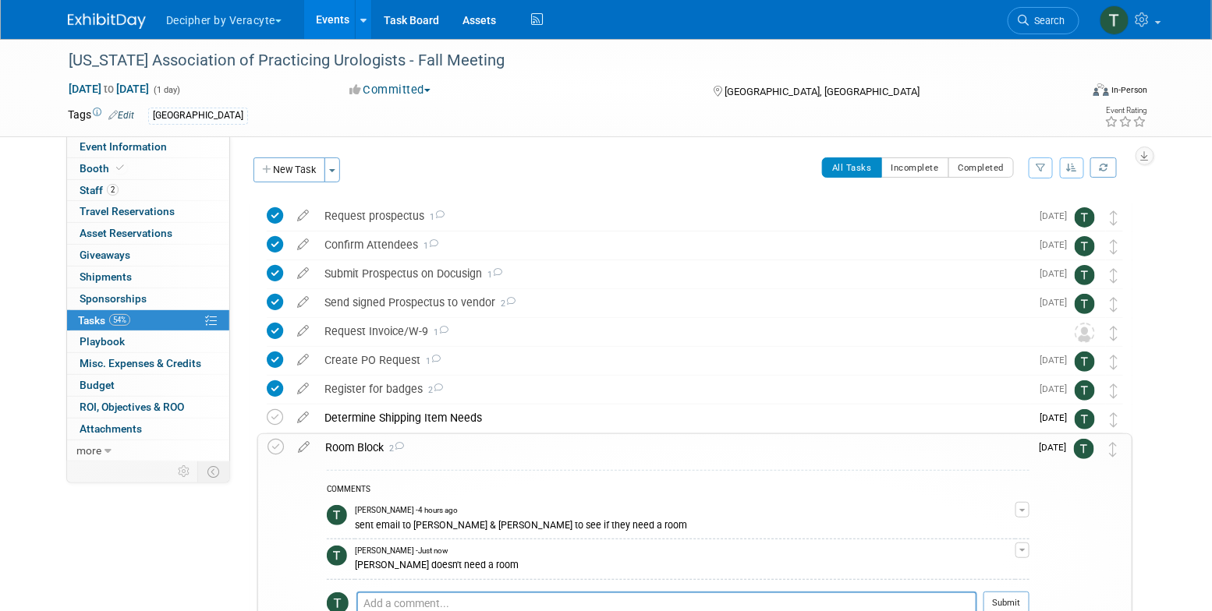
click at [520, 444] on div "Room Block 2" at bounding box center [673, 447] width 712 height 27
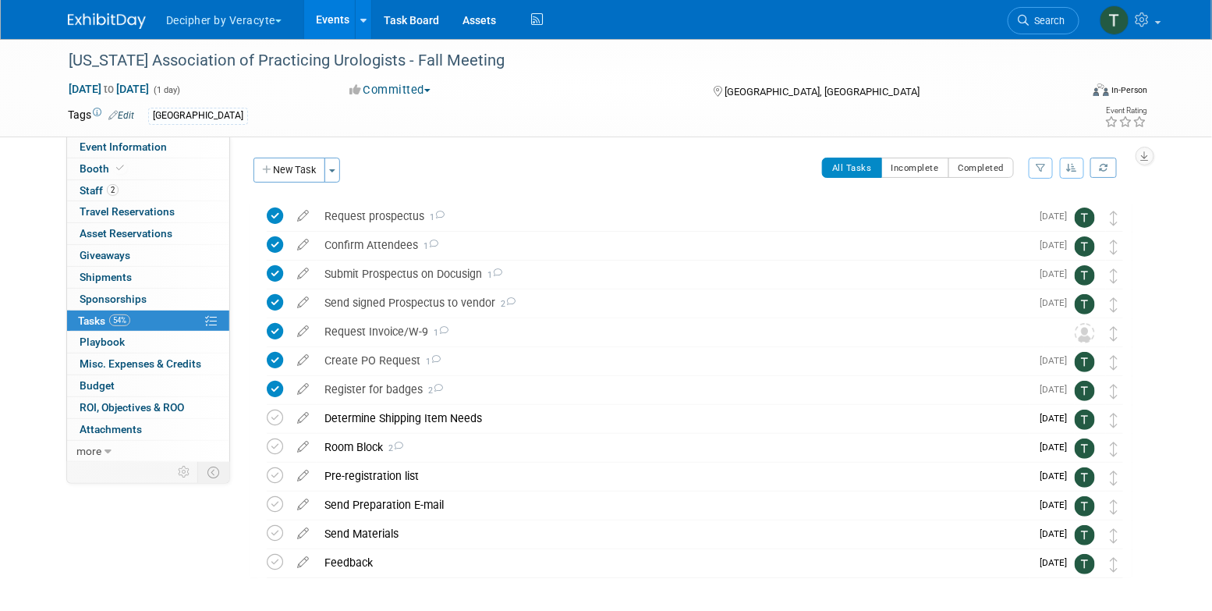
click at [333, 5] on link "Events" at bounding box center [332, 19] width 57 height 39
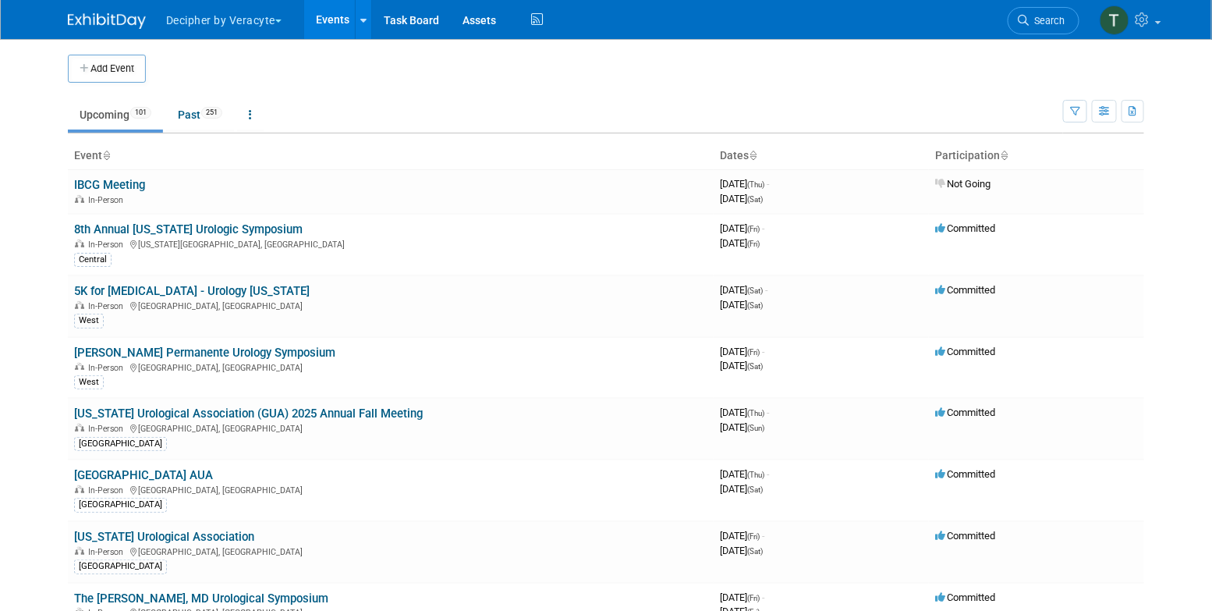
scroll to position [2745, 0]
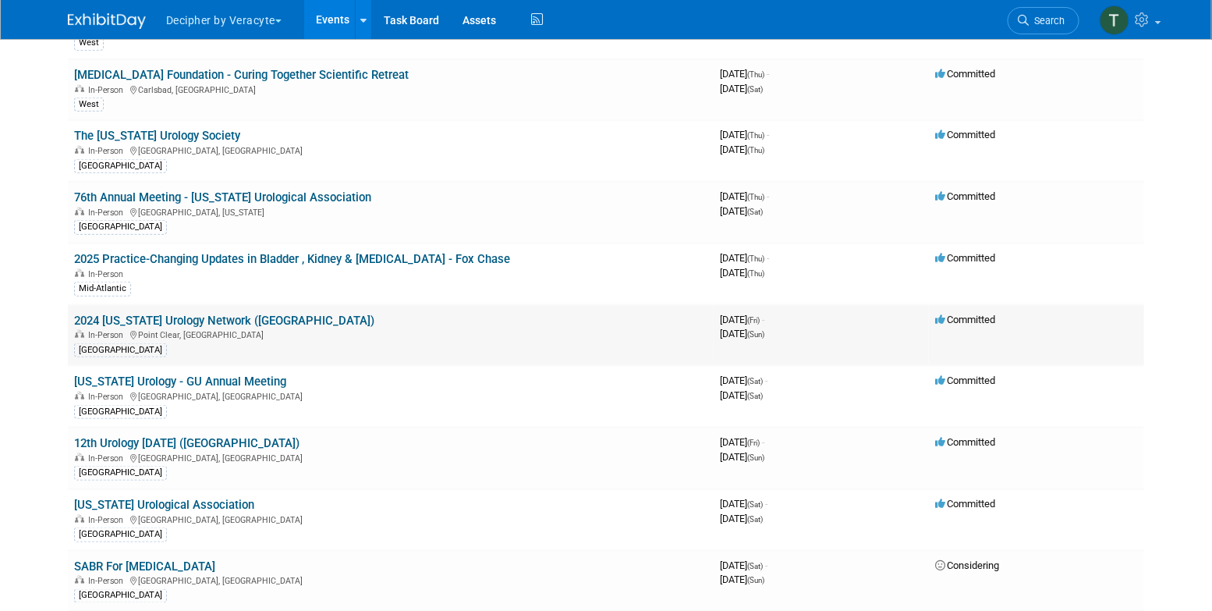
click at [206, 313] on link "2024 [US_STATE] Urology Network ([GEOGRAPHIC_DATA])" at bounding box center [224, 320] width 300 height 14
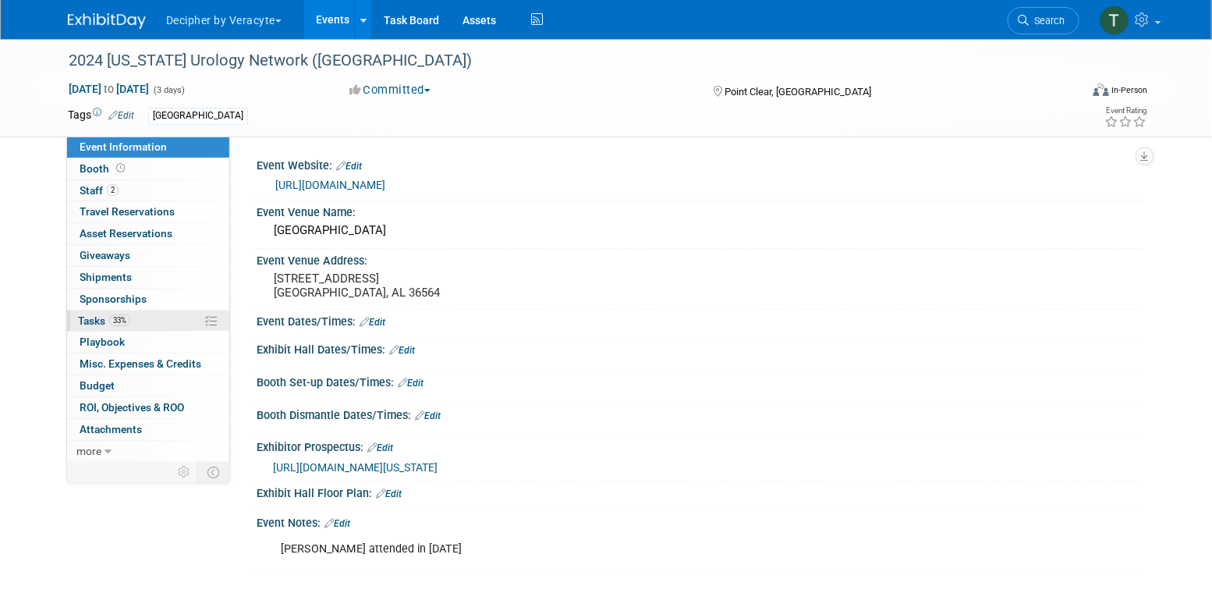
click at [203, 326] on link "33% Tasks 33%" at bounding box center [148, 320] width 162 height 21
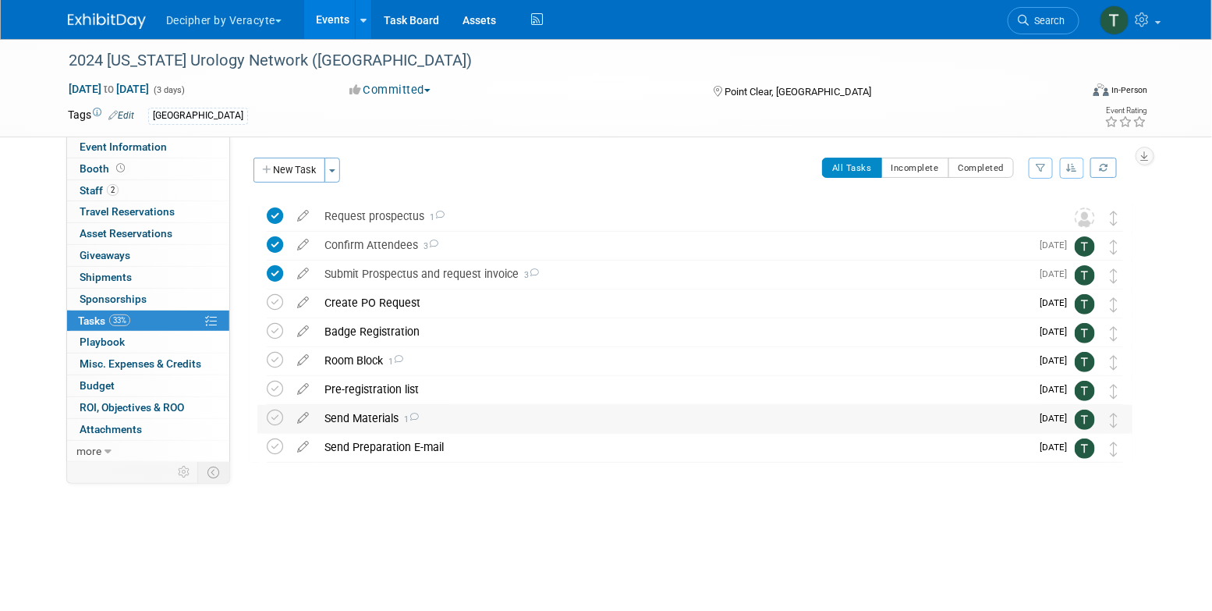
click at [382, 413] on div "Send Materials 1" at bounding box center [673, 418] width 713 height 27
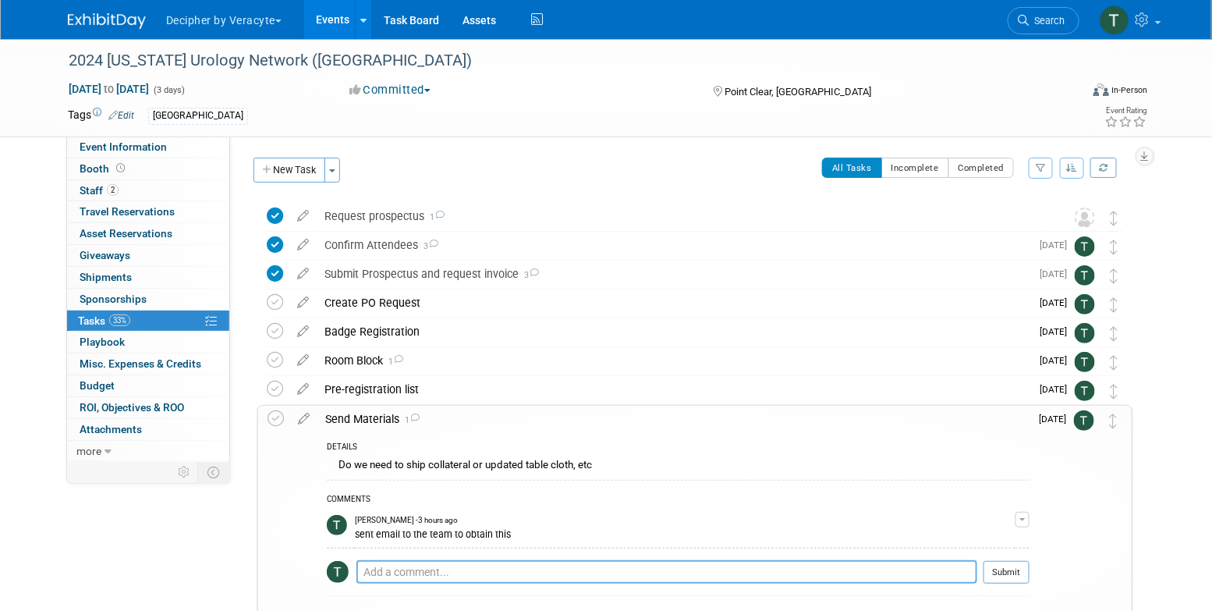
click at [409, 570] on textarea at bounding box center [666, 571] width 621 height 23
type textarea "opt 1 with lit per scott"
click at [1009, 560] on button "Submit" at bounding box center [1006, 571] width 46 height 23
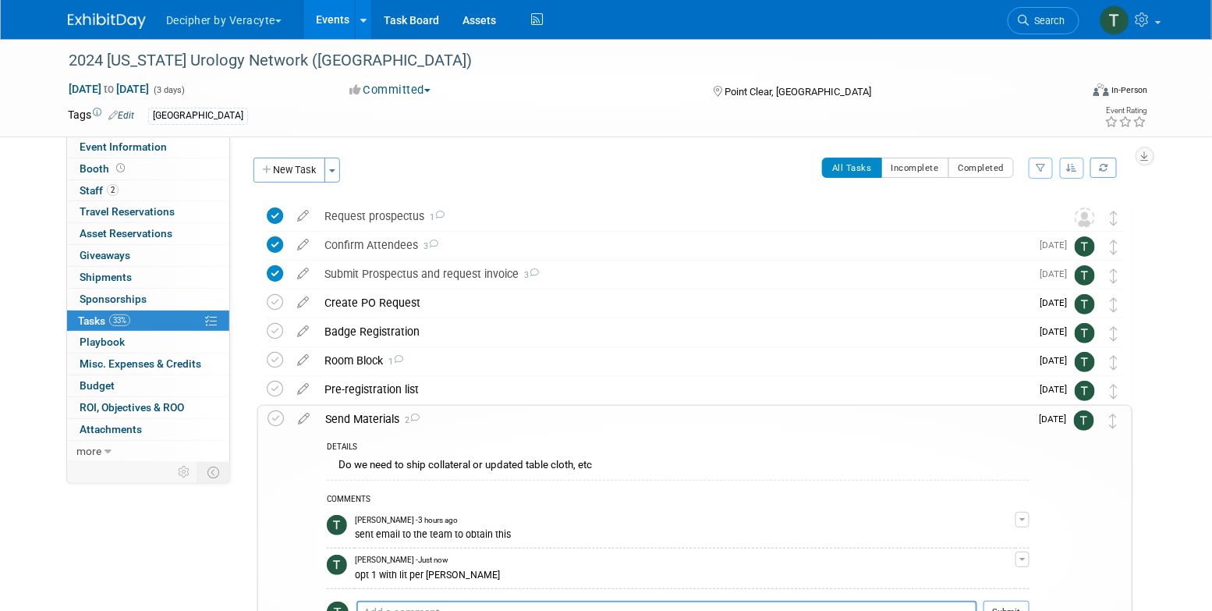
click at [317, 12] on link "Events" at bounding box center [332, 19] width 57 height 39
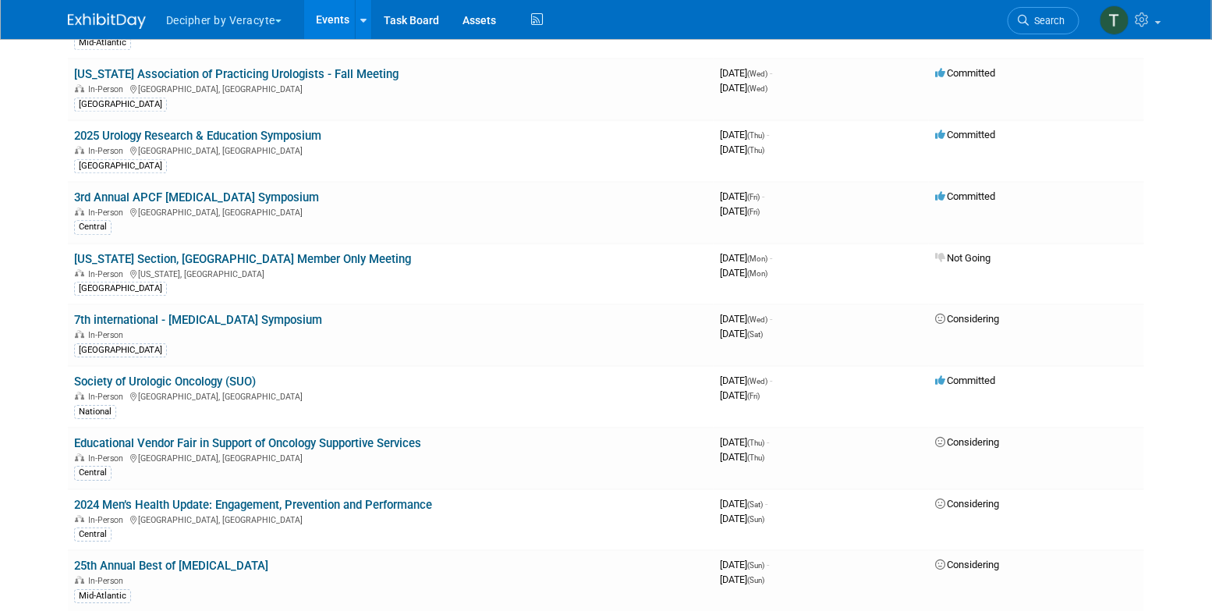
scroll to position [3835, 0]
click at [290, 326] on div "In-Person" at bounding box center [390, 332] width 633 height 12
click at [284, 311] on link "7th international - [MEDICAL_DATA] Symposium" at bounding box center [198, 318] width 248 height 14
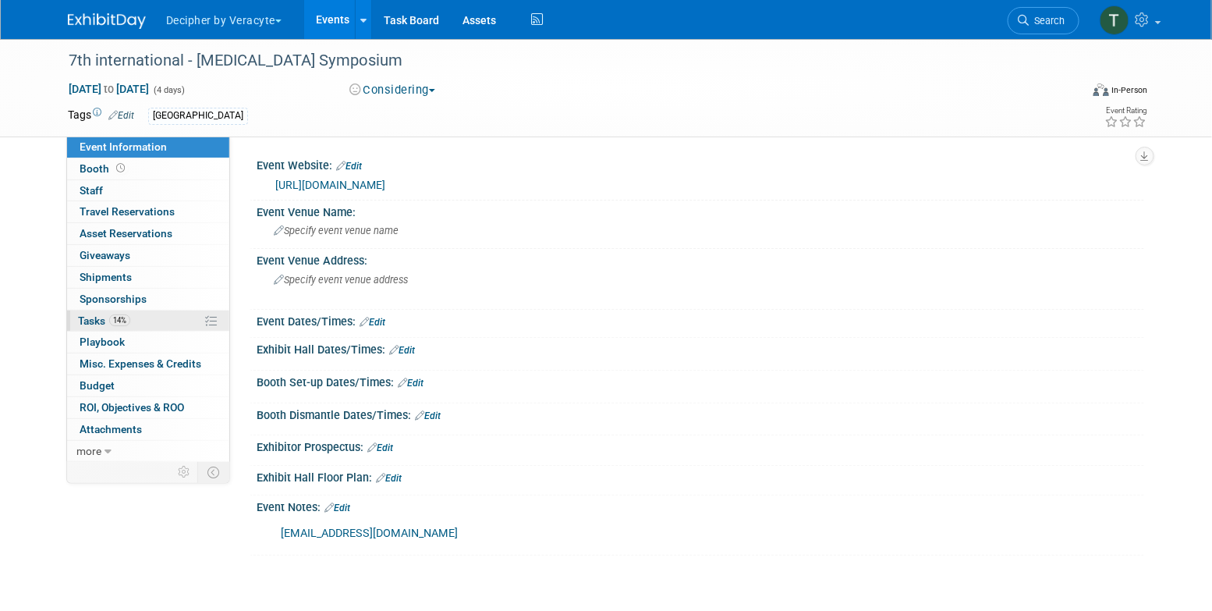
click at [161, 316] on link "14% Tasks 14%" at bounding box center [148, 320] width 162 height 21
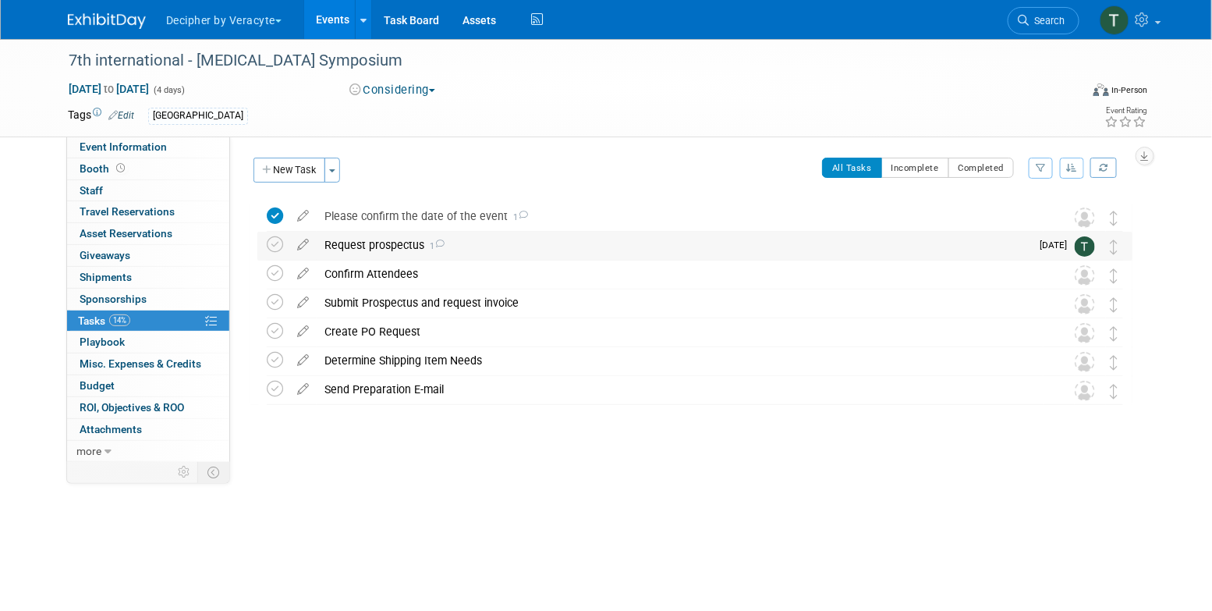
click at [345, 246] on div "Request prospectus 1" at bounding box center [673, 245] width 713 height 27
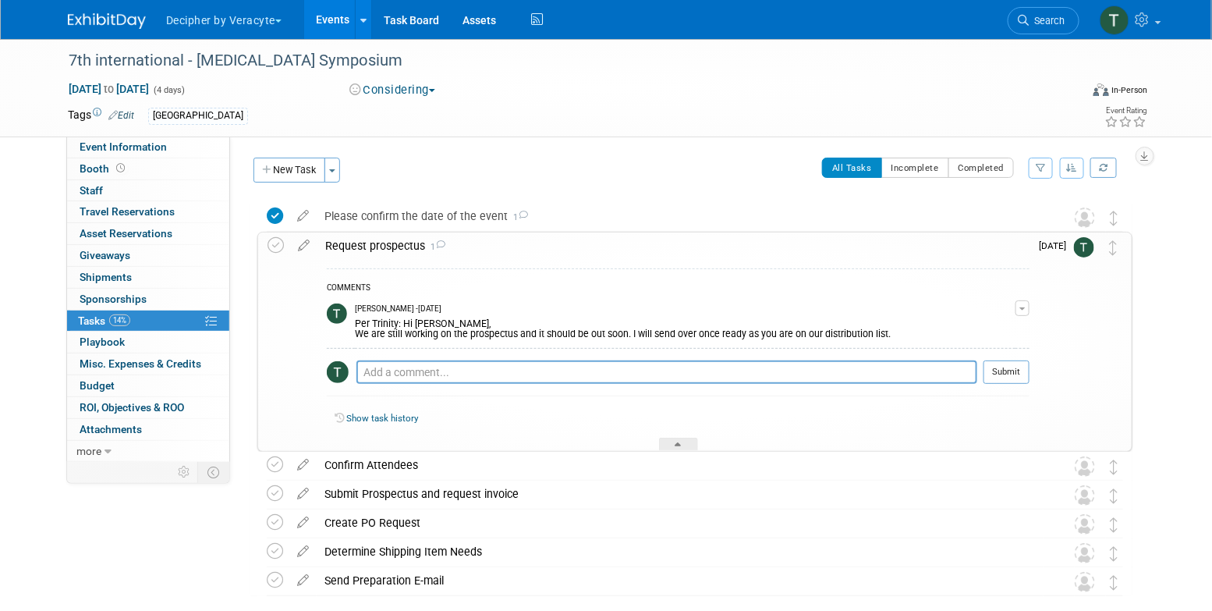
click at [345, 246] on div "Request prospectus 1" at bounding box center [673, 245] width 712 height 27
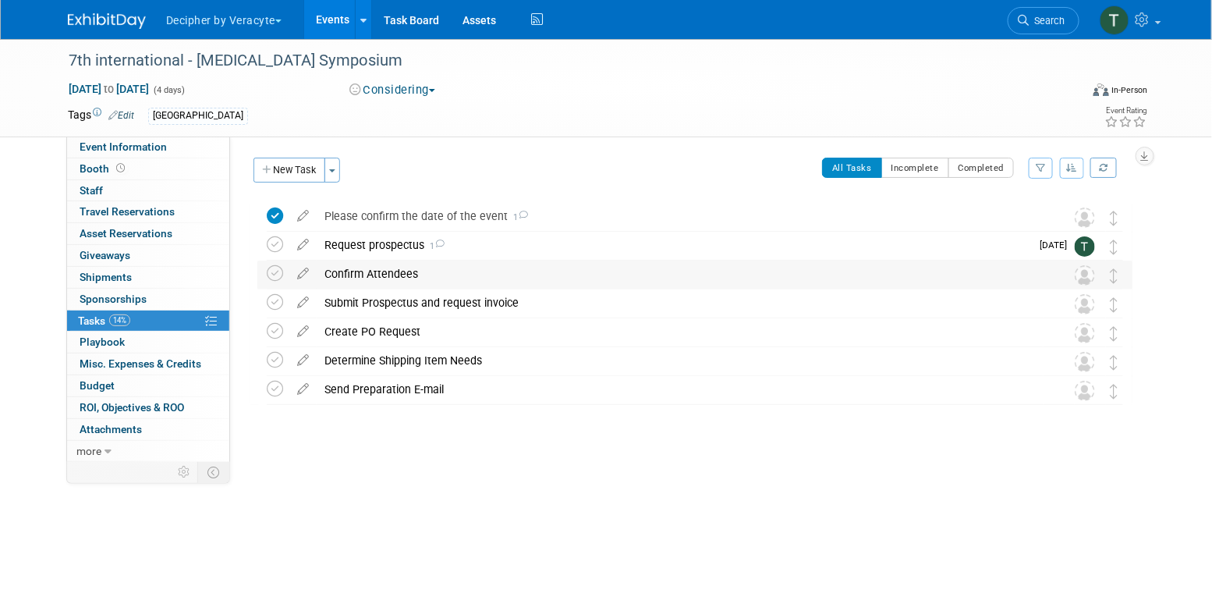
click at [359, 278] on div "Confirm Attendees" at bounding box center [680, 273] width 727 height 27
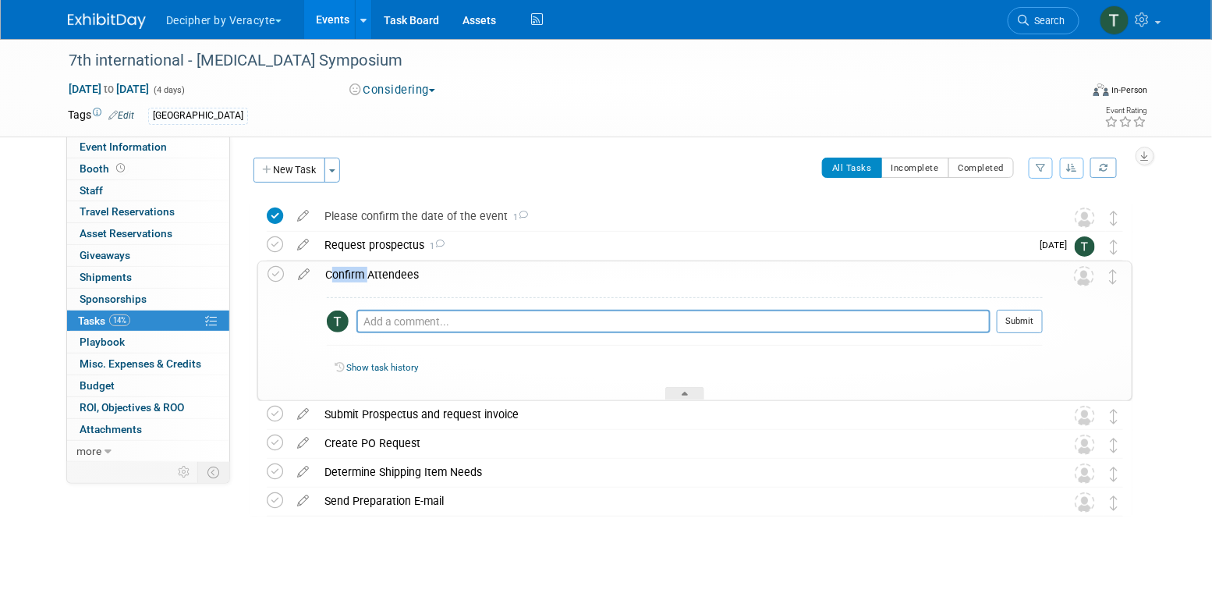
click at [359, 278] on div "Confirm Attendees" at bounding box center [679, 274] width 725 height 27
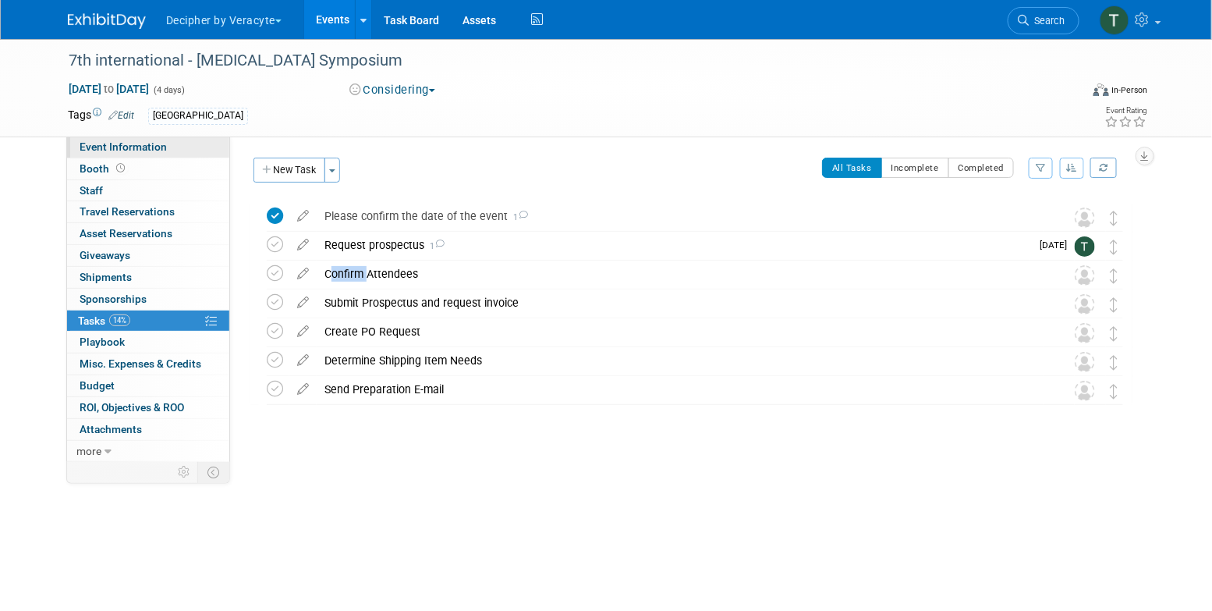
click at [196, 140] on link "Event Information" at bounding box center [148, 146] width 162 height 21
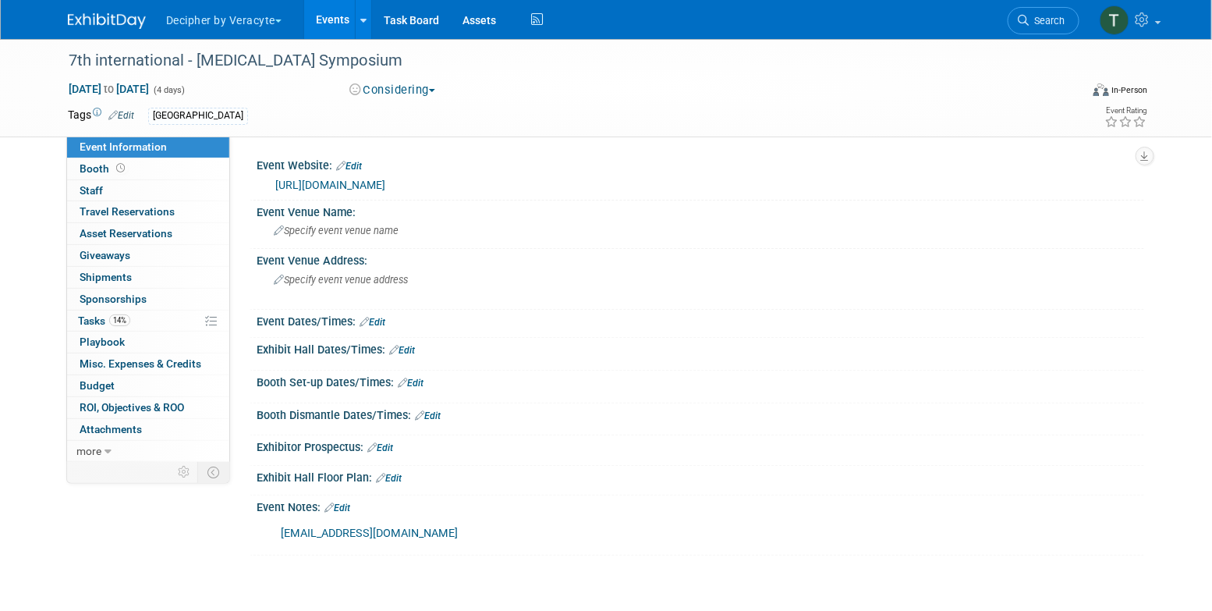
click at [351, 28] on link "Events" at bounding box center [332, 19] width 57 height 39
